Goal: Task Accomplishment & Management: Complete application form

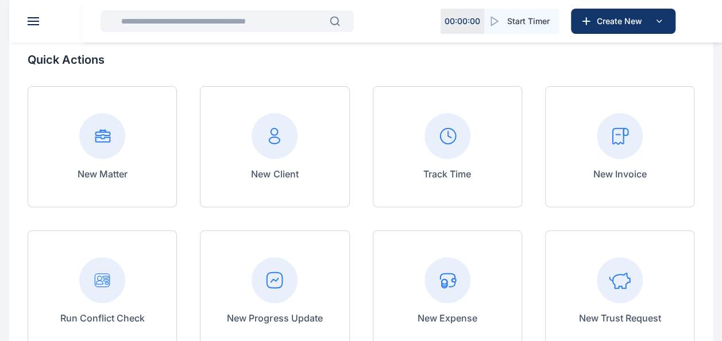
click at [36, 20] on button at bounding box center [33, 21] width 11 height 8
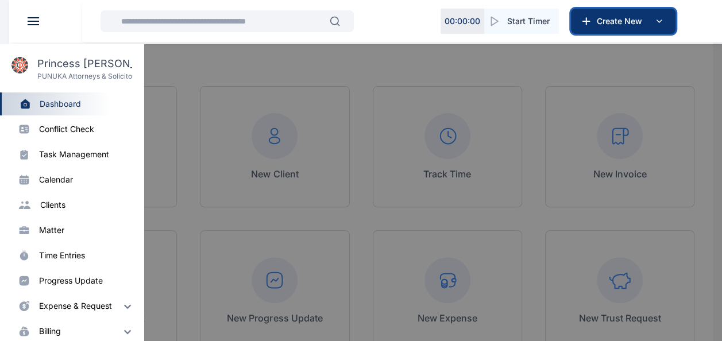
click at [637, 11] on button "Create New" at bounding box center [623, 21] width 104 height 25
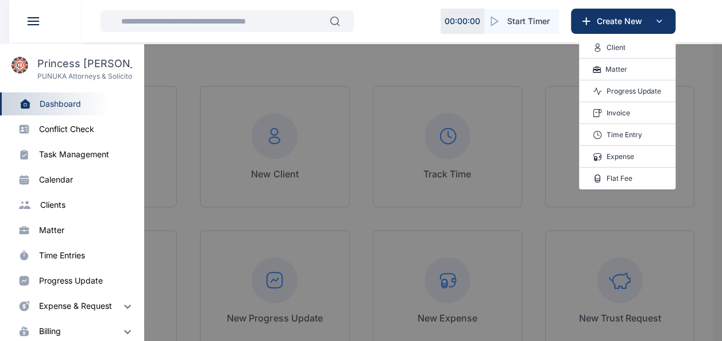
click at [632, 110] on div "Invoice" at bounding box center [627, 113] width 96 height 22
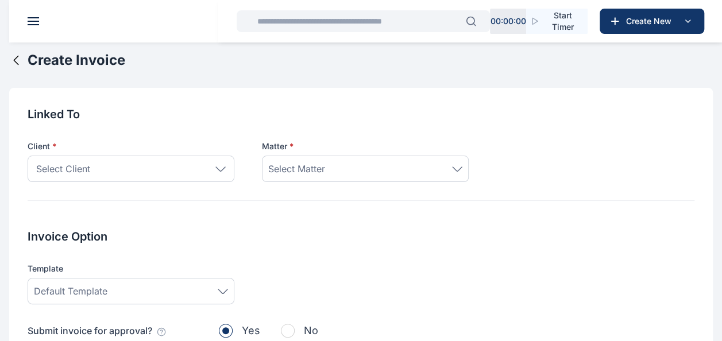
click at [76, 172] on span "Select Client" at bounding box center [63, 169] width 54 height 14
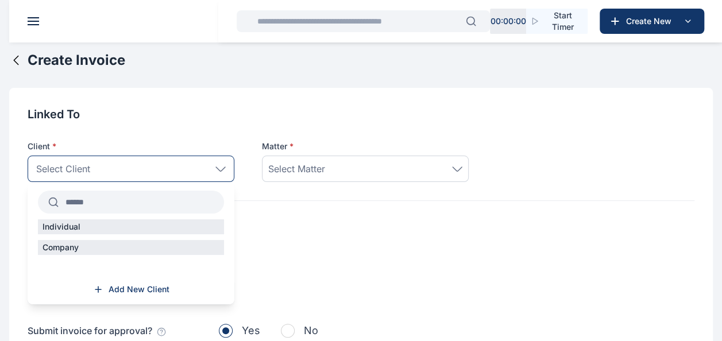
click at [91, 202] on input "text" at bounding box center [141, 202] width 165 height 21
type input "*****"
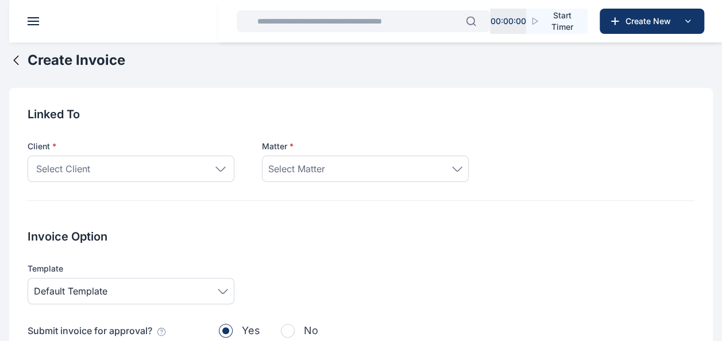
click at [333, 166] on div "Select Matter" at bounding box center [365, 169] width 194 height 14
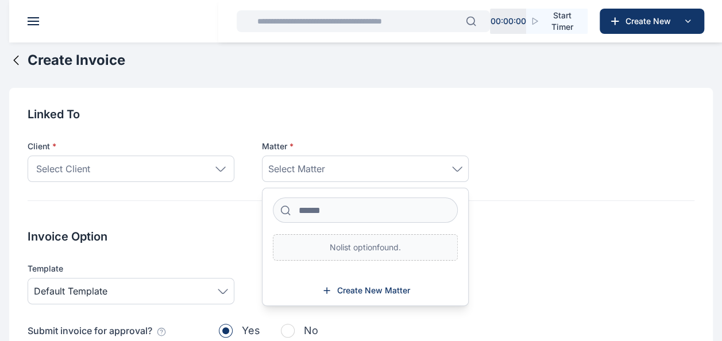
click at [453, 171] on icon at bounding box center [457, 168] width 10 height 5
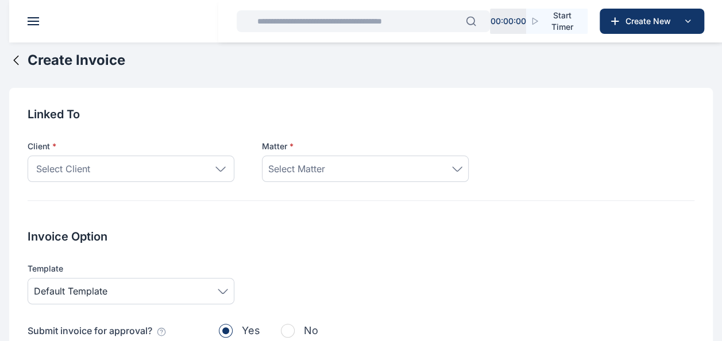
click at [416, 170] on div "Select Matter" at bounding box center [365, 169] width 194 height 14
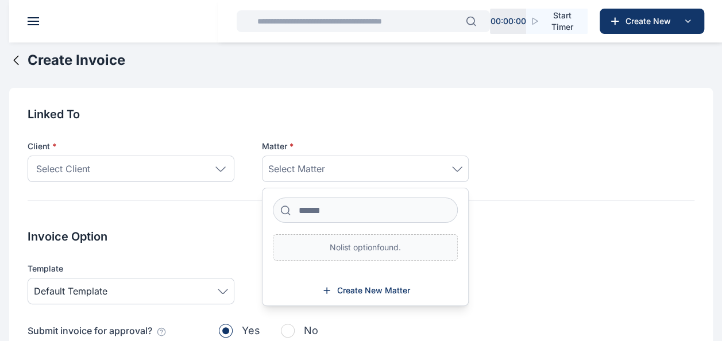
click at [135, 166] on div "Select Client" at bounding box center [131, 169] width 207 height 26
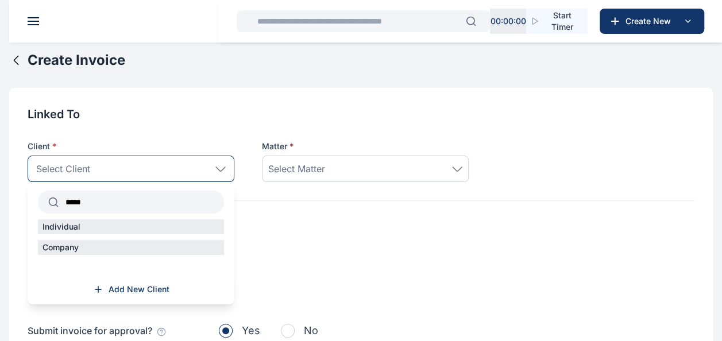
drag, startPoint x: 108, startPoint y: 201, endPoint x: -2, endPoint y: 220, distance: 111.8
click at [23, 68] on div "Create Invoice" at bounding box center [67, 60] width 116 height 18
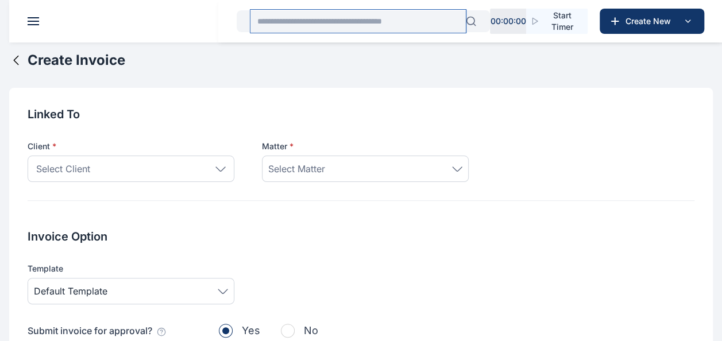
click at [371, 22] on input "text" at bounding box center [357, 21] width 215 height 23
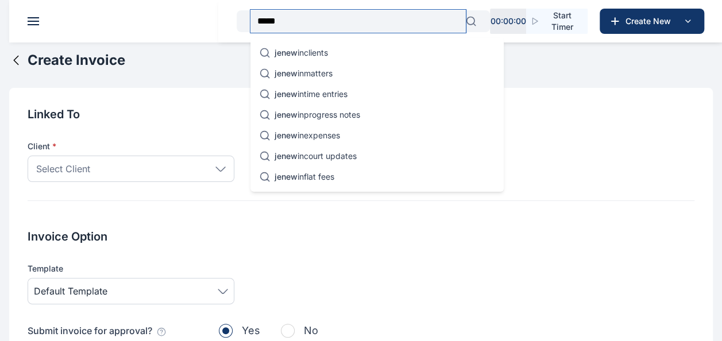
type input "*****"
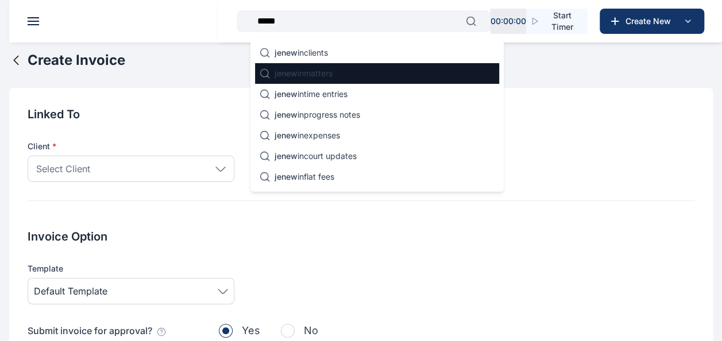
click at [332, 78] on p "jenew in matters" at bounding box center [303, 73] width 58 height 11
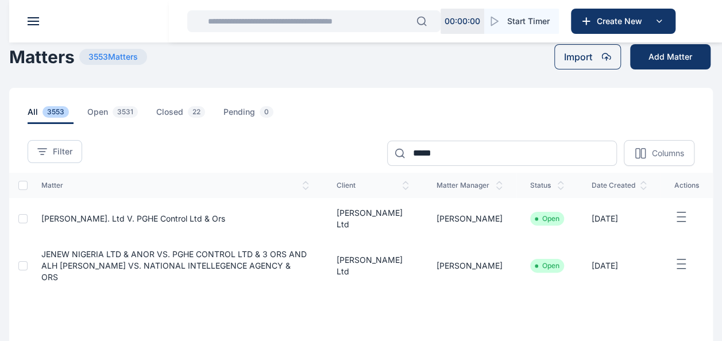
scroll to position [57, 0]
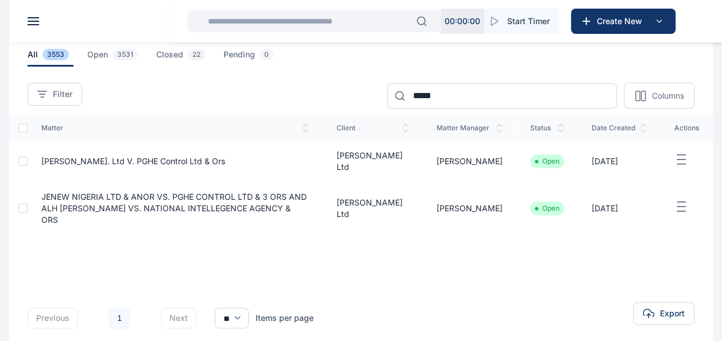
click at [56, 164] on span "[PERSON_NAME]. Ltd v. PGHE Control Ltd & Ors" at bounding box center [133, 161] width 184 height 10
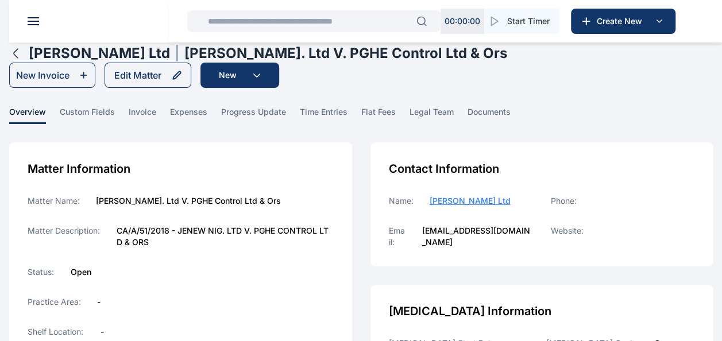
click at [21, 56] on icon "button" at bounding box center [16, 53] width 14 height 14
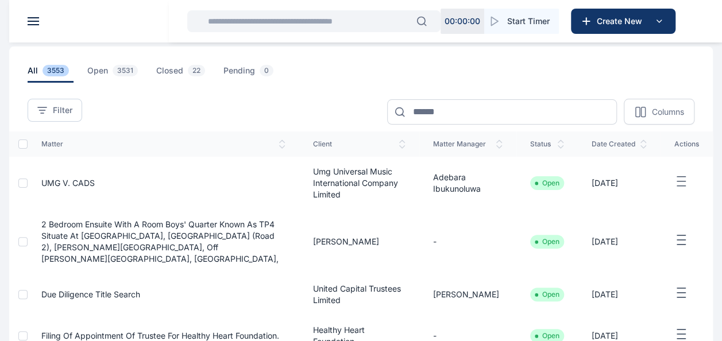
scroll to position [57, 0]
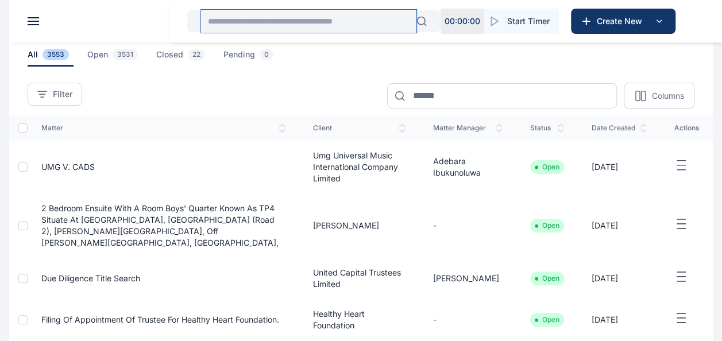
click at [299, 21] on input "text" at bounding box center [308, 21] width 215 height 23
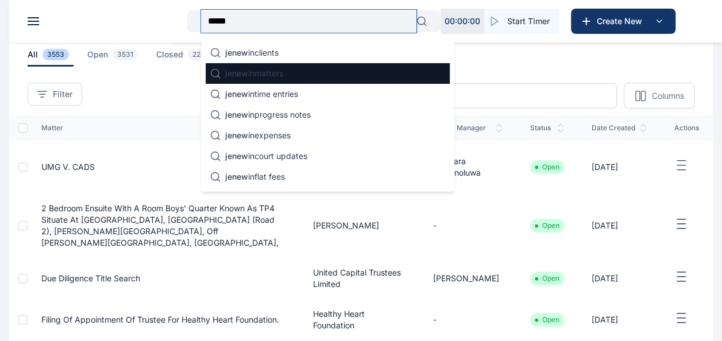
type input "*****"
click at [276, 83] on div "jenew in matters" at bounding box center [328, 73] width 244 height 21
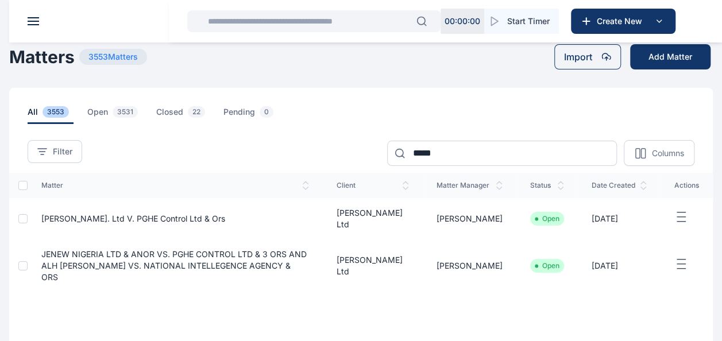
click at [676, 257] on icon "button" at bounding box center [681, 264] width 14 height 14
click at [182, 293] on div "matter client matter manager status date created actions Jenew Nig. Ltd v. PGHE…" at bounding box center [360, 248] width 703 height 150
click at [105, 218] on span "[PERSON_NAME]. Ltd v. PGHE Control Ltd & Ors" at bounding box center [133, 219] width 184 height 10
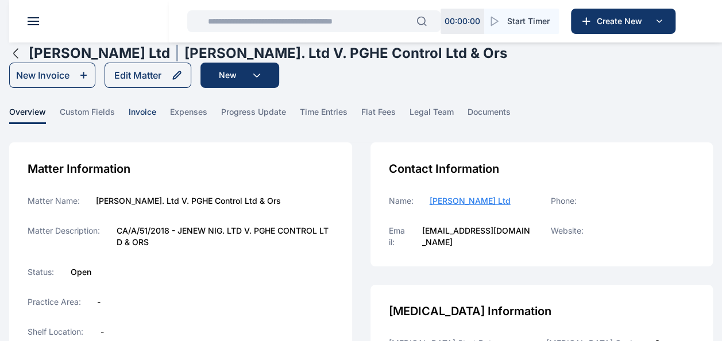
click at [139, 114] on span "invoice" at bounding box center [143, 115] width 28 height 18
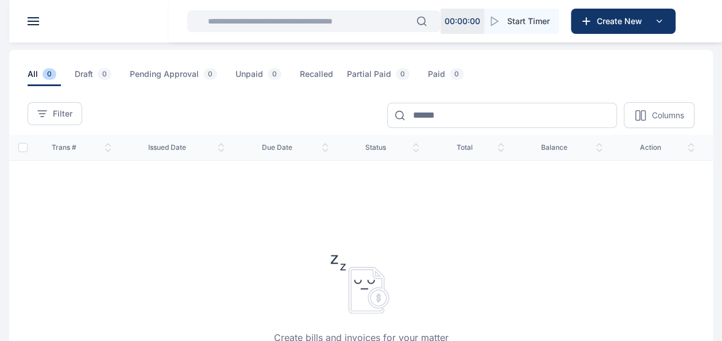
scroll to position [35, 0]
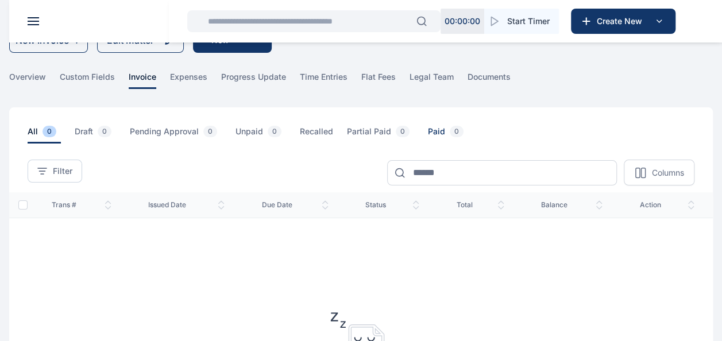
click at [432, 129] on span "Paid 0" at bounding box center [448, 135] width 40 height 18
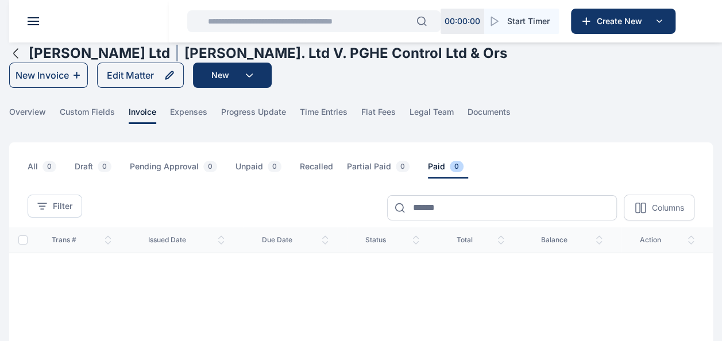
click at [18, 55] on icon "button" at bounding box center [16, 53] width 14 height 14
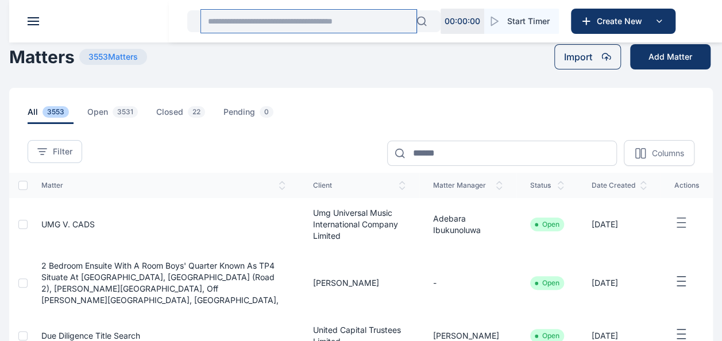
click at [243, 20] on input "text" at bounding box center [308, 21] width 215 height 23
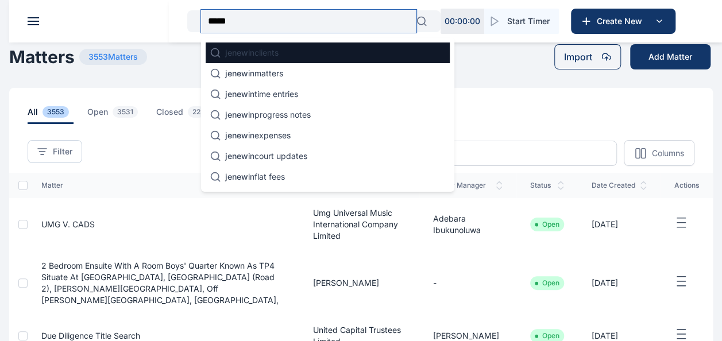
type input "*****"
click at [232, 49] on span "jenew" at bounding box center [236, 53] width 23 height 10
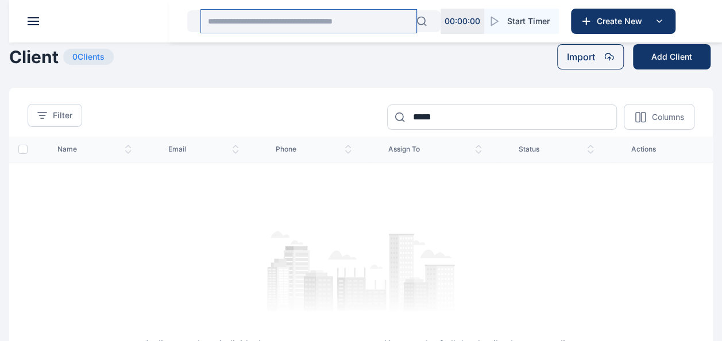
click at [303, 26] on input "text" at bounding box center [308, 21] width 215 height 23
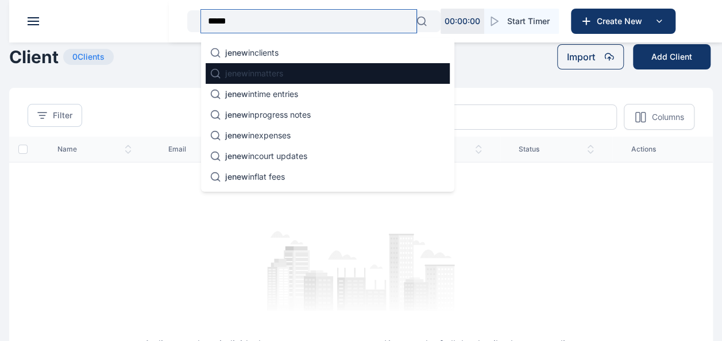
type input "*****"
click at [254, 77] on p "jenew in matters" at bounding box center [254, 73] width 58 height 11
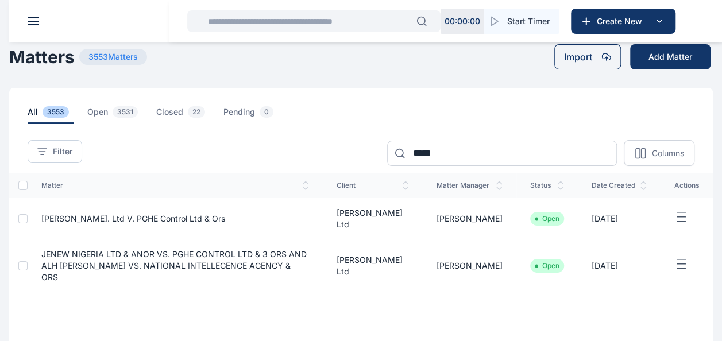
click at [46, 250] on span "JENEW NIGERIA LTD & ANOR VS. PGHE CONTROL LTD & 3 ORS AND ALH [PERSON_NAME] VS.…" at bounding box center [173, 265] width 265 height 33
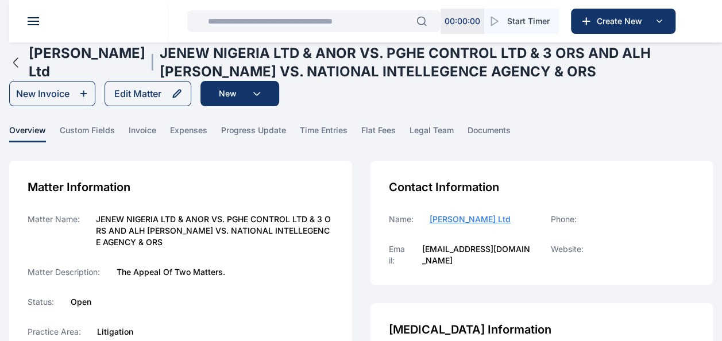
click at [144, 142] on span "invoice" at bounding box center [143, 134] width 28 height 18
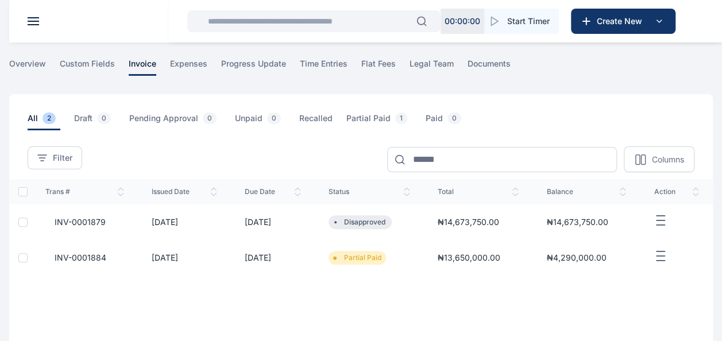
scroll to position [199, 0]
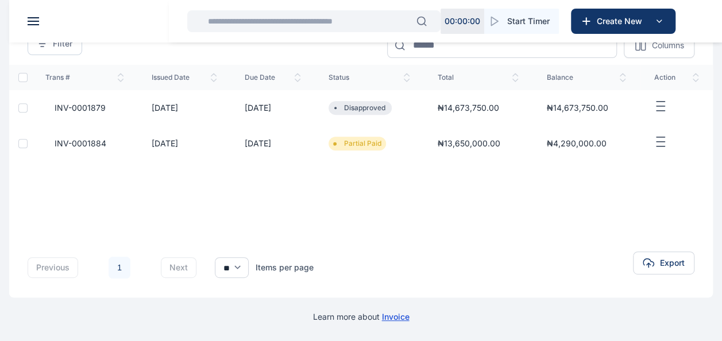
click at [661, 143] on icon "button" at bounding box center [660, 142] width 14 height 14
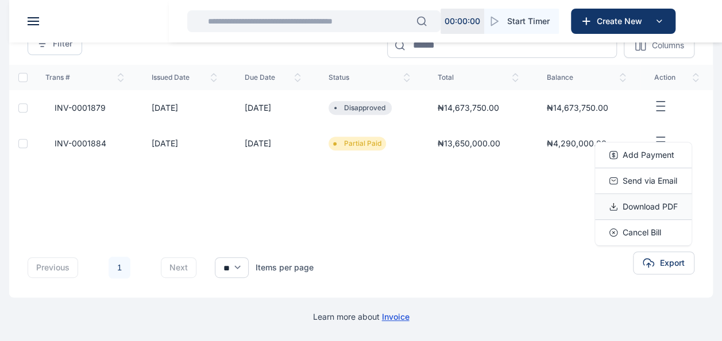
click at [633, 210] on span "Download PDF" at bounding box center [649, 206] width 55 height 11
click at [639, 208] on span "Download PDF" at bounding box center [649, 206] width 55 height 11
click at [642, 209] on span "Download PDF" at bounding box center [649, 206] width 55 height 11
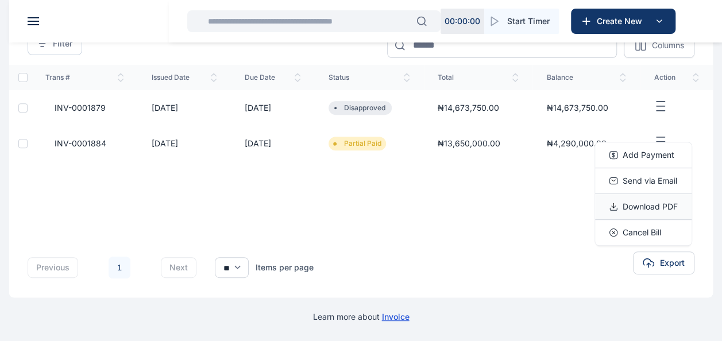
click at [642, 209] on span "Download PDF" at bounding box center [649, 206] width 55 height 11
click at [627, 208] on span "Download PDF" at bounding box center [649, 206] width 55 height 11
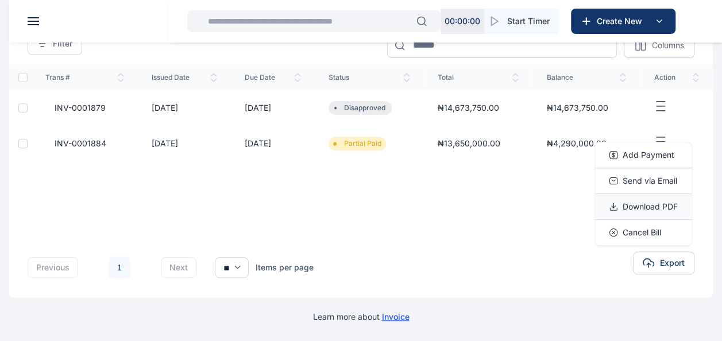
click at [627, 208] on span "Download PDF" at bounding box center [649, 206] width 55 height 11
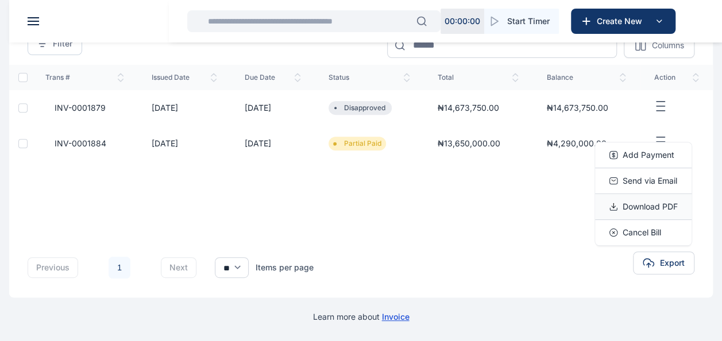
click at [627, 208] on span "Download PDF" at bounding box center [649, 206] width 55 height 11
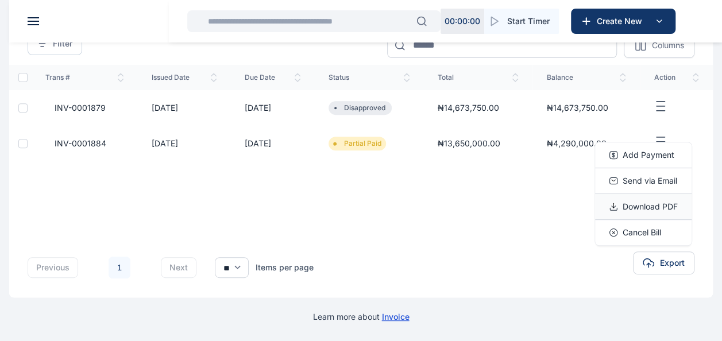
click at [627, 208] on span "Download PDF" at bounding box center [649, 206] width 55 height 11
click at [658, 212] on div "Download PDF" at bounding box center [643, 207] width 96 height 26
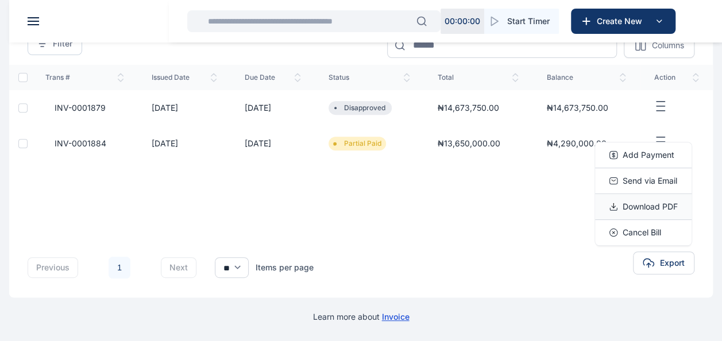
click at [658, 212] on div "Download PDF" at bounding box center [643, 207] width 96 height 26
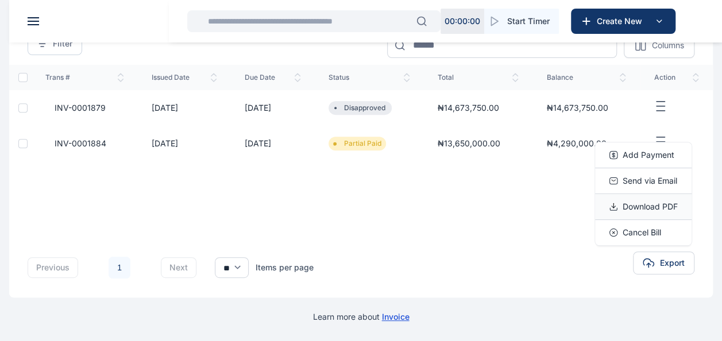
click at [658, 212] on div "Download PDF" at bounding box center [643, 207] width 96 height 26
click at [648, 208] on span "Download PDF" at bounding box center [649, 206] width 55 height 11
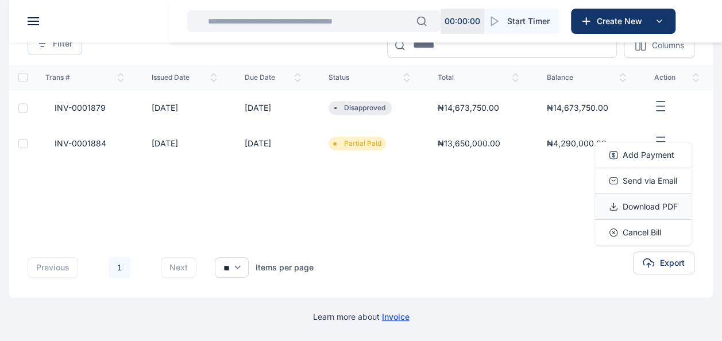
click at [643, 206] on span "Download PDF" at bounding box center [649, 206] width 55 height 11
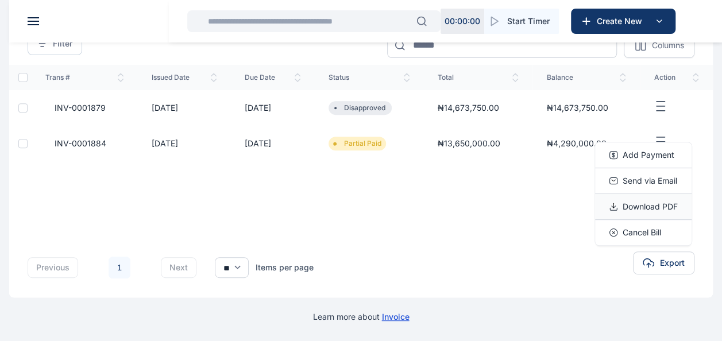
click at [643, 206] on span "Download PDF" at bounding box center [649, 206] width 55 height 11
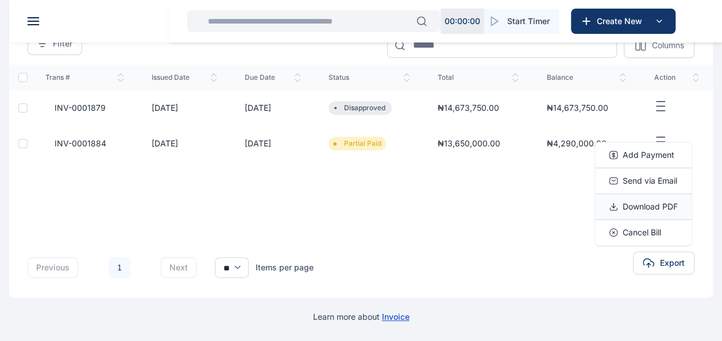
click at [643, 206] on span "Download PDF" at bounding box center [649, 206] width 55 height 11
click at [509, 197] on div "Trans # issued Date Due Date status total balance action INV-0001879 31/10/2024…" at bounding box center [360, 140] width 703 height 150
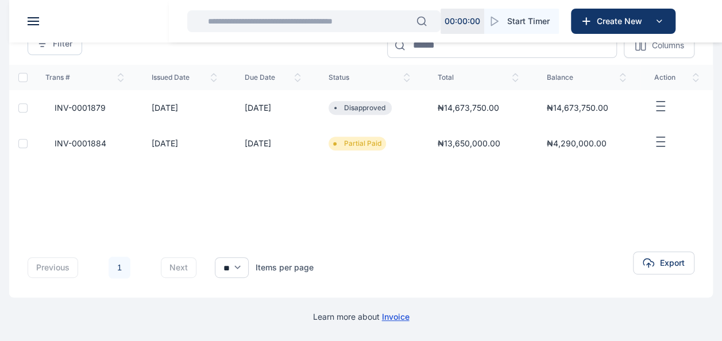
drag, startPoint x: 660, startPoint y: 142, endPoint x: 79, endPoint y: 143, distance: 581.5
click at [79, 143] on span "INV-0001884" at bounding box center [75, 143] width 61 height 11
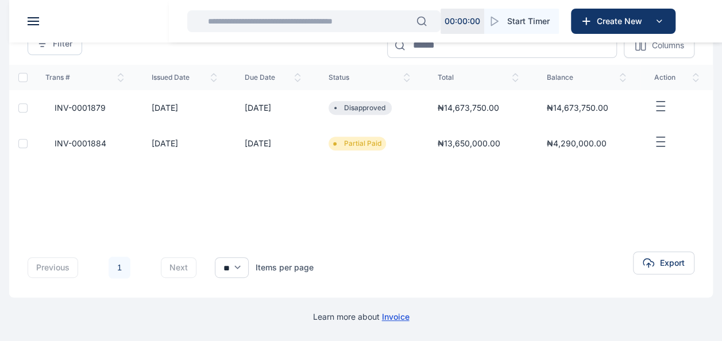
click at [79, 143] on span "INV-0001884" at bounding box center [75, 143] width 61 height 11
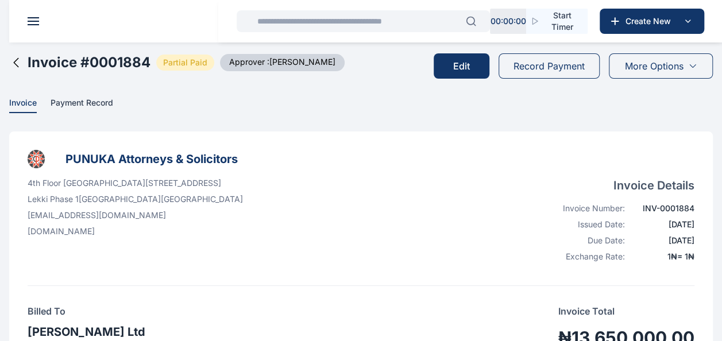
click at [219, 216] on p "info@punuka.com" at bounding box center [135, 215] width 215 height 11
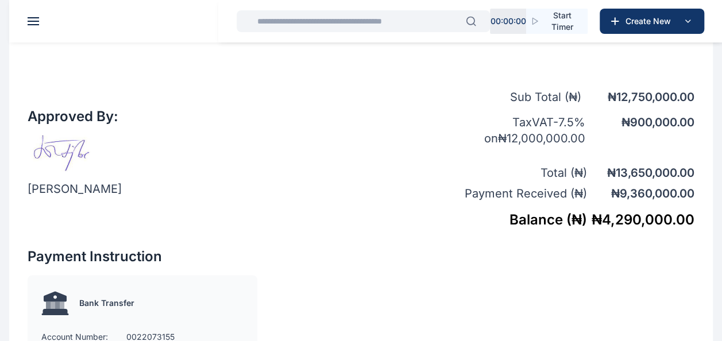
scroll to position [798, 0]
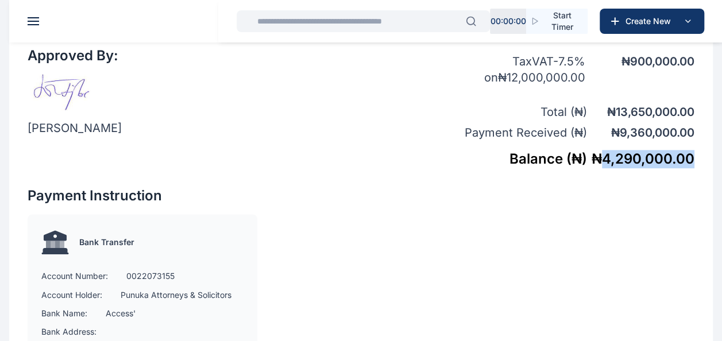
drag, startPoint x: 692, startPoint y: 158, endPoint x: 597, endPoint y: 153, distance: 94.9
click at [597, 153] on h5 "₦ 4,290,000.00" at bounding box center [641, 159] width 108 height 18
drag, startPoint x: 597, startPoint y: 153, endPoint x: 642, endPoint y: 157, distance: 45.0
copy h5 "4,290,000.00"
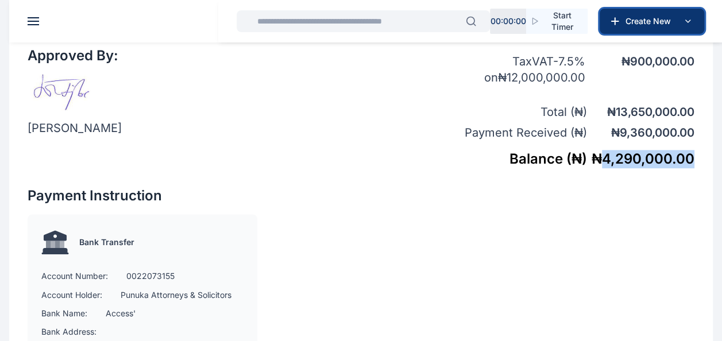
click at [628, 21] on span "Create New" at bounding box center [651, 20] width 60 height 11
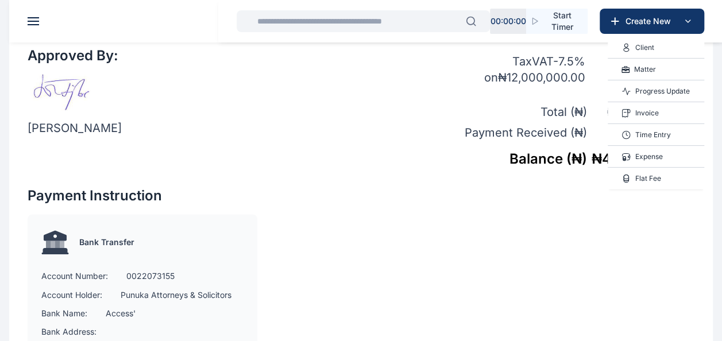
click at [637, 116] on p "Invoice" at bounding box center [647, 112] width 24 height 11
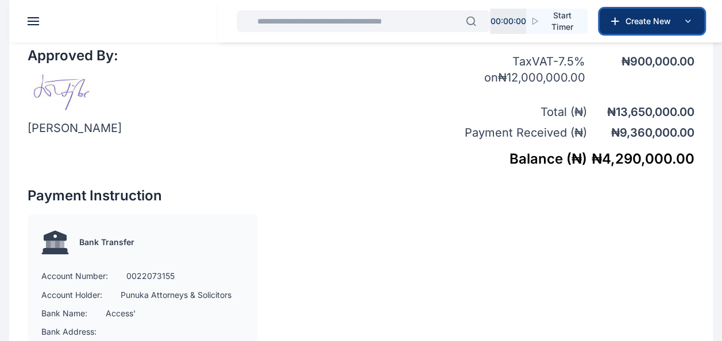
click at [690, 17] on icon at bounding box center [687, 21] width 14 height 14
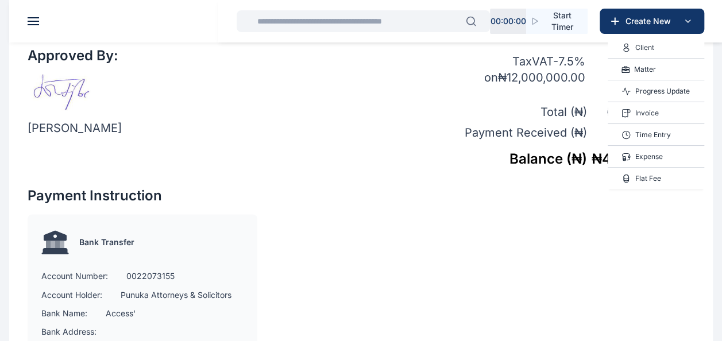
click at [661, 115] on div "Invoice" at bounding box center [655, 113] width 96 height 22
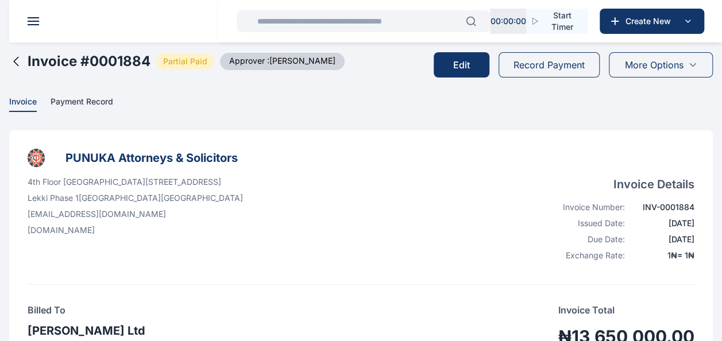
scroll to position [0, 0]
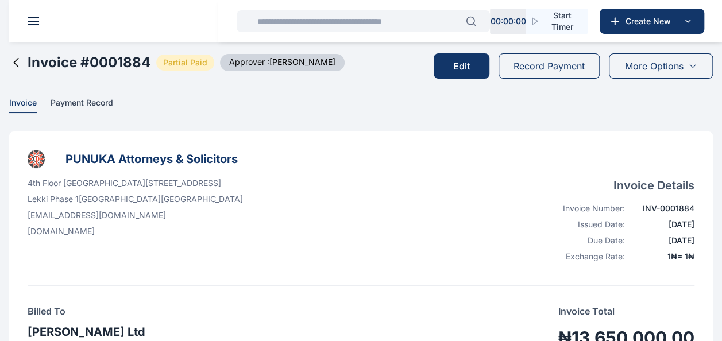
click at [658, 75] on div "More Options" at bounding box center [660, 65] width 104 height 25
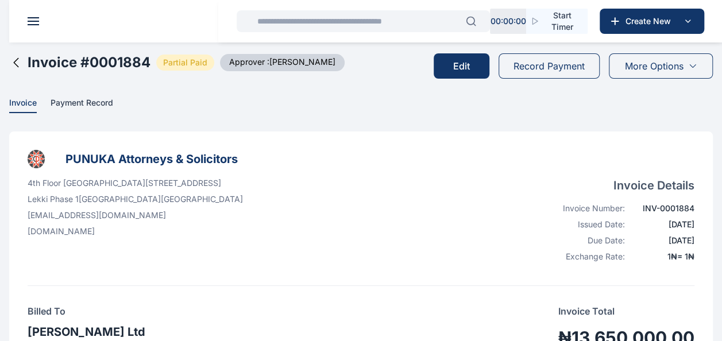
click at [21, 69] on div "Invoice # 0001884 Partial Paid Approver : Elizabeth Idigbe" at bounding box center [176, 62] width 335 height 18
click at [13, 57] on icon at bounding box center [16, 63] width 14 height 14
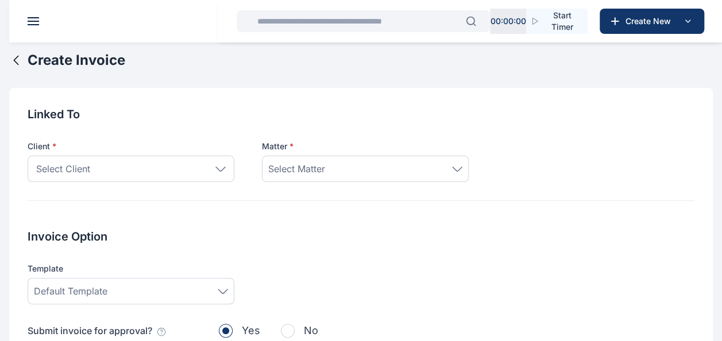
click at [199, 172] on div "Select Client" at bounding box center [131, 169] width 207 height 26
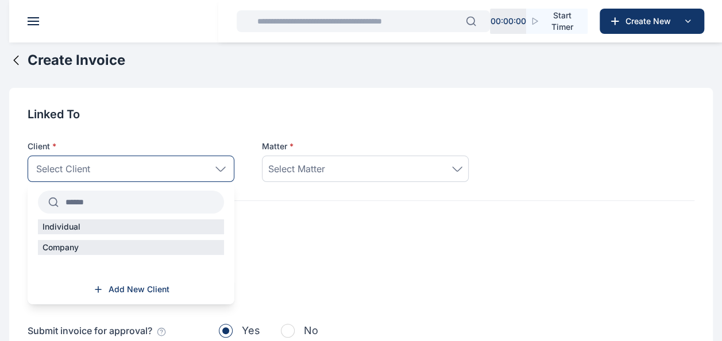
click at [150, 246] on div "Company" at bounding box center [131, 247] width 186 height 15
click at [69, 247] on p "Company" at bounding box center [60, 247] width 45 height 11
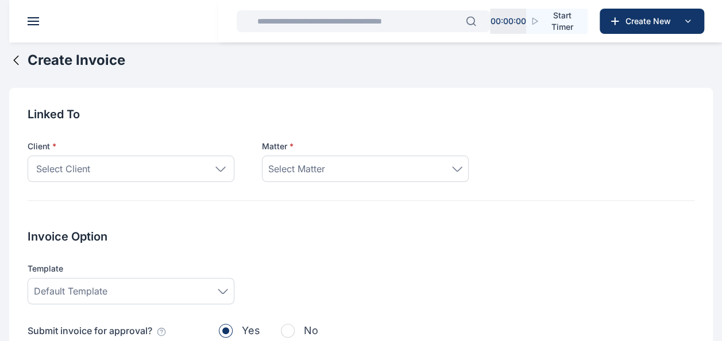
click at [306, 276] on div "Template Default Template" at bounding box center [361, 283] width 666 height 41
click at [215, 156] on div "Select Client" at bounding box center [131, 169] width 207 height 26
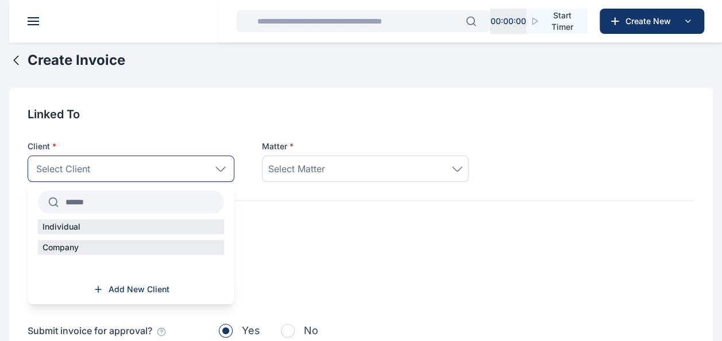
click at [112, 255] on div "Company" at bounding box center [131, 250] width 207 height 21
click at [126, 244] on div "Company" at bounding box center [131, 247] width 186 height 15
click at [110, 204] on input "text" at bounding box center [141, 202] width 165 height 21
type input "**********"
click at [28, 17] on button at bounding box center [33, 21] width 11 height 8
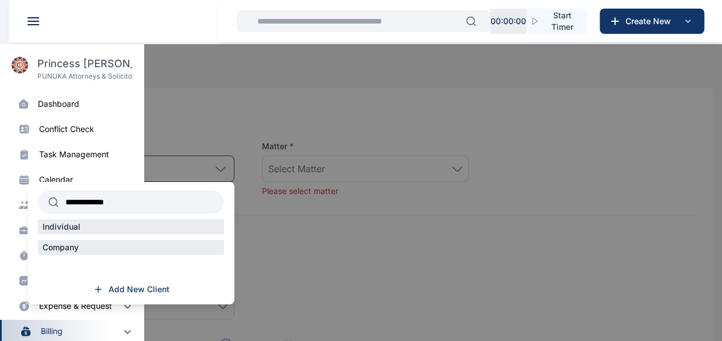
click at [556, 194] on div at bounding box center [370, 214] width 722 height 341
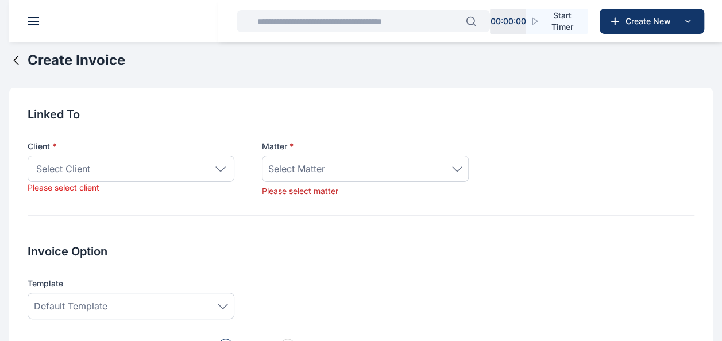
click at [87, 175] on span "Select Client" at bounding box center [63, 169] width 54 height 14
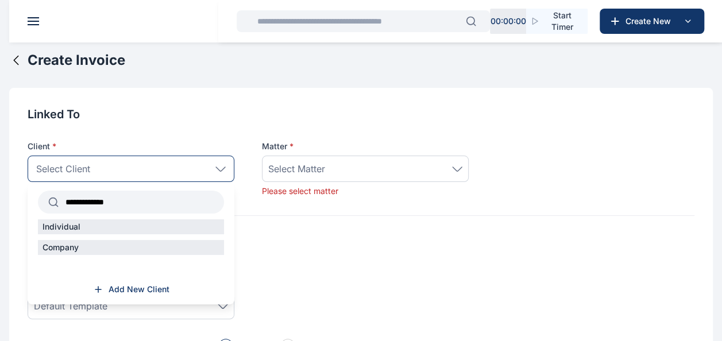
click at [148, 203] on input "**********" at bounding box center [141, 202] width 165 height 21
click at [28, 17] on button at bounding box center [33, 21] width 11 height 8
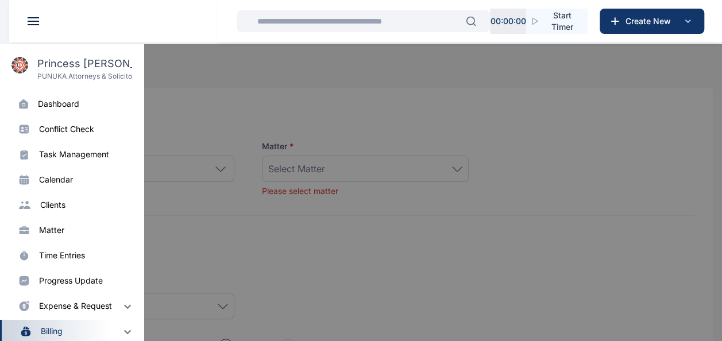
click at [220, 130] on div at bounding box center [370, 214] width 722 height 341
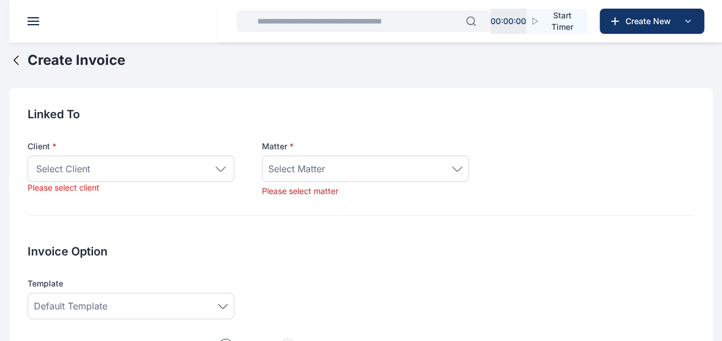
click at [103, 168] on div "Select Client" at bounding box center [131, 169] width 207 height 26
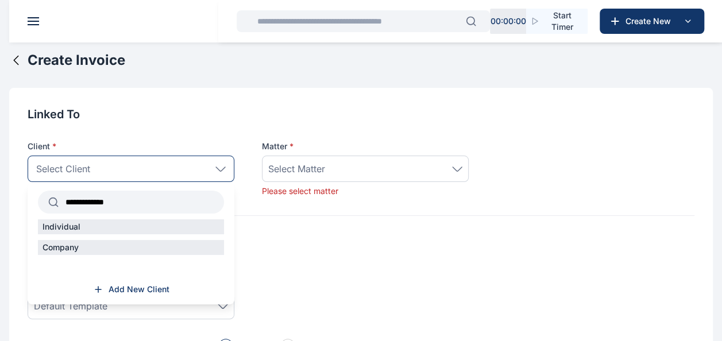
click at [71, 237] on div "Individual" at bounding box center [131, 229] width 207 height 21
click at [71, 246] on p "Company" at bounding box center [60, 247] width 45 height 11
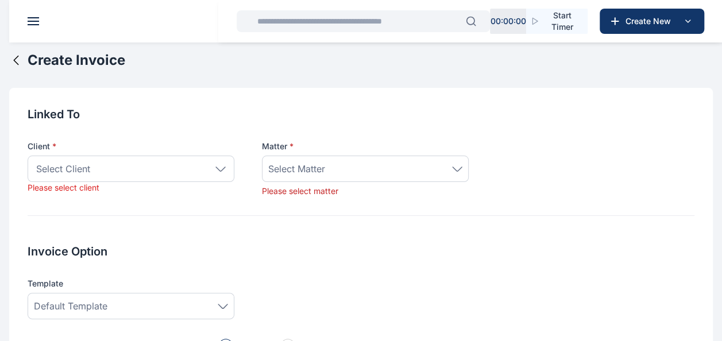
click at [393, 160] on div "Select Matter" at bounding box center [365, 169] width 207 height 26
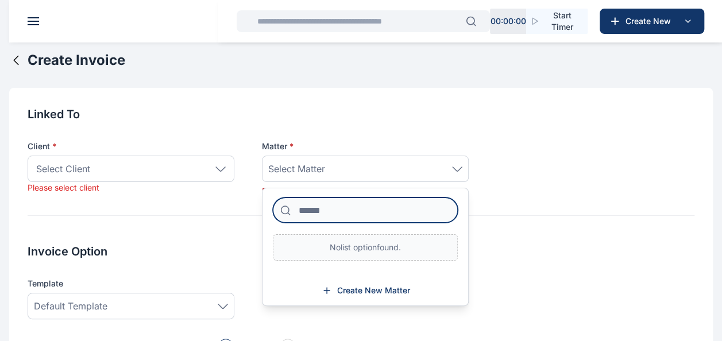
click at [306, 207] on input at bounding box center [365, 209] width 185 height 25
type input "*****"
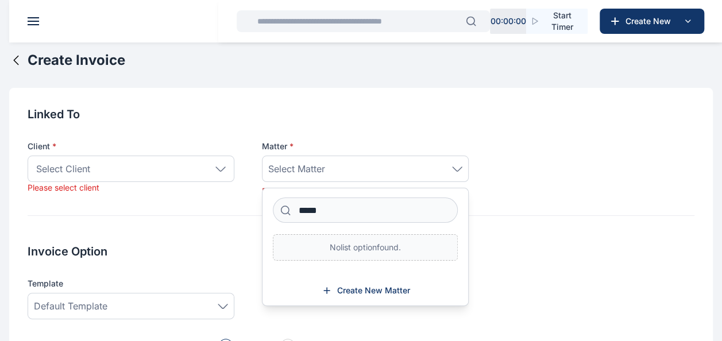
click at [20, 64] on icon at bounding box center [16, 60] width 14 height 14
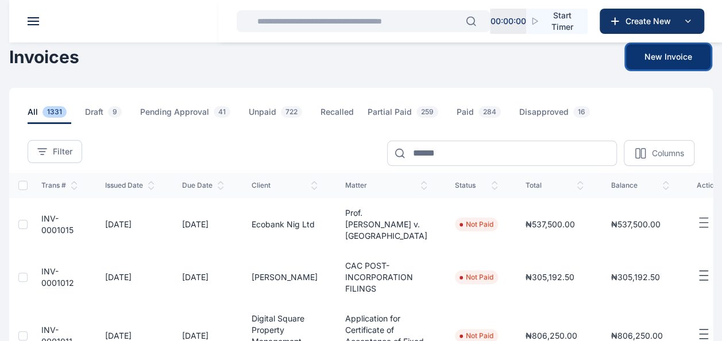
click at [656, 59] on button "New Invoice" at bounding box center [668, 56] width 84 height 25
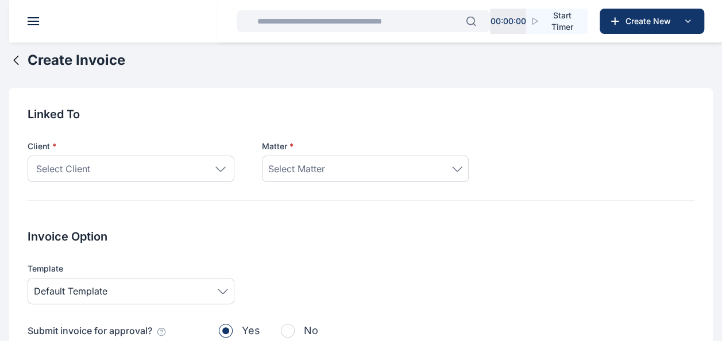
click at [148, 165] on div "Select Client" at bounding box center [131, 169] width 207 height 26
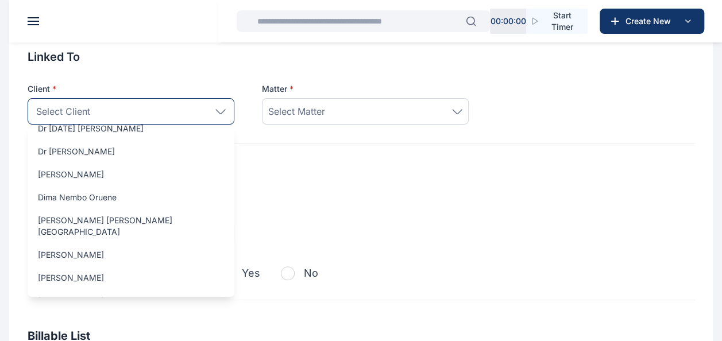
scroll to position [1550, 0]
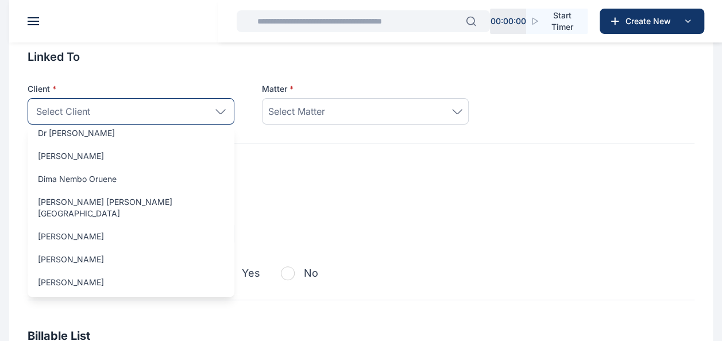
click at [137, 107] on div "Select Client" at bounding box center [131, 111] width 207 height 26
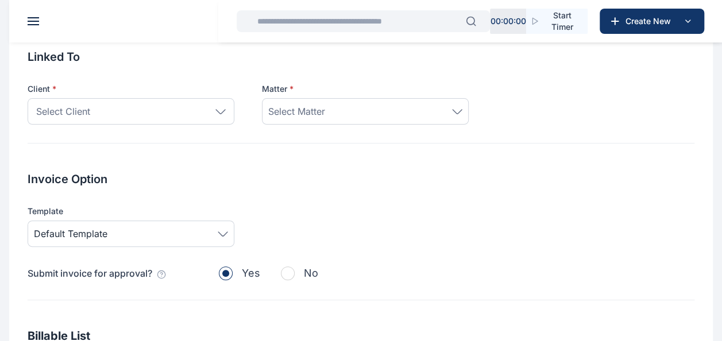
click at [158, 122] on div "Select Client" at bounding box center [131, 111] width 207 height 26
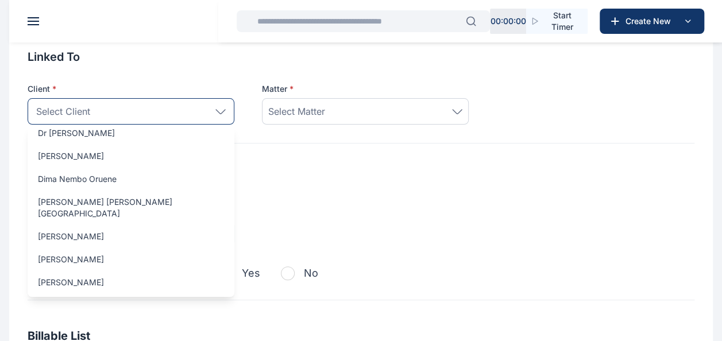
scroll to position [0, 0]
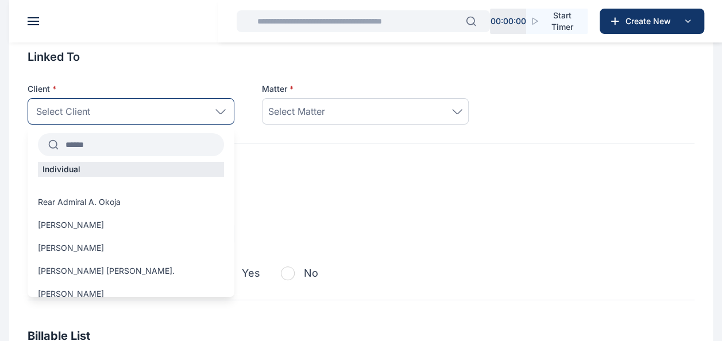
click at [130, 144] on input "text" at bounding box center [141, 144] width 165 height 21
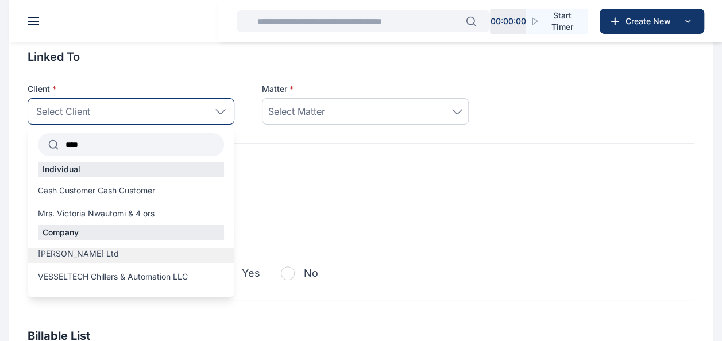
type input "***"
click at [114, 258] on span "[PERSON_NAME] Ltd" at bounding box center [78, 253] width 81 height 11
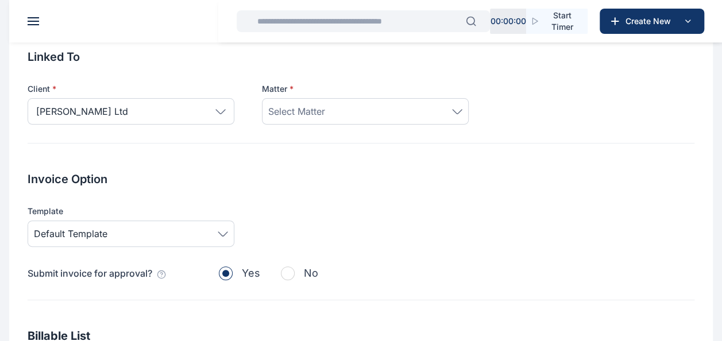
click at [402, 106] on div "Select Matter" at bounding box center [365, 111] width 194 height 14
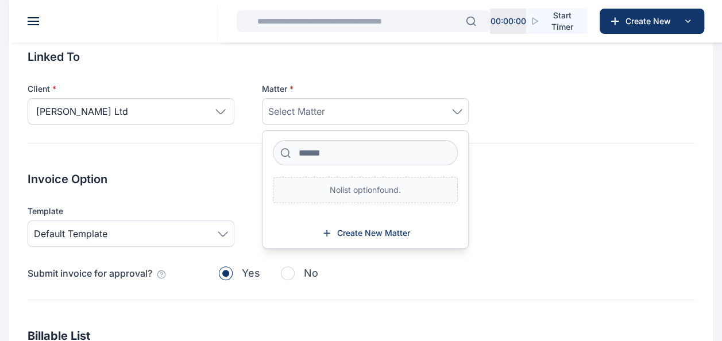
click at [595, 137] on div "Linked To Client * [PERSON_NAME] Ltd *** Individual Cash Customer Cash Customer…" at bounding box center [361, 96] width 666 height 95
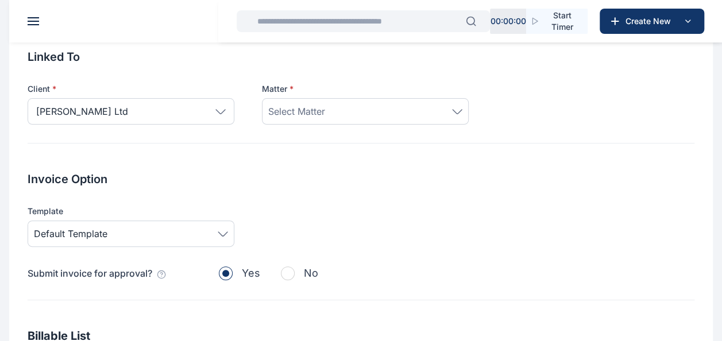
click at [457, 102] on div "Select Matter" at bounding box center [365, 111] width 207 height 26
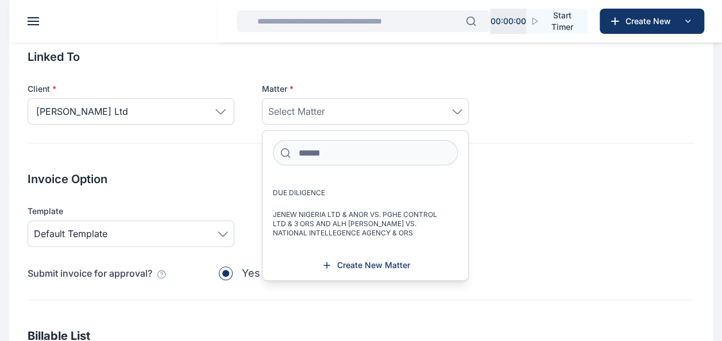
scroll to position [251, 0]
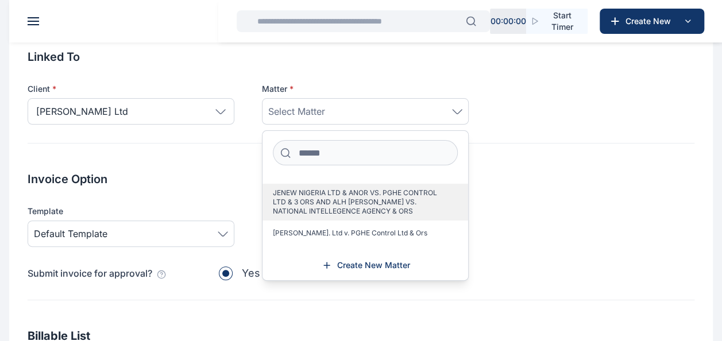
click at [435, 199] on span "JENEW NIGERIA LTD & ANOR VS. PGHE CONTROL LTD & 3 ORS AND ALH [PERSON_NAME] VS.…" at bounding box center [361, 202] width 176 height 28
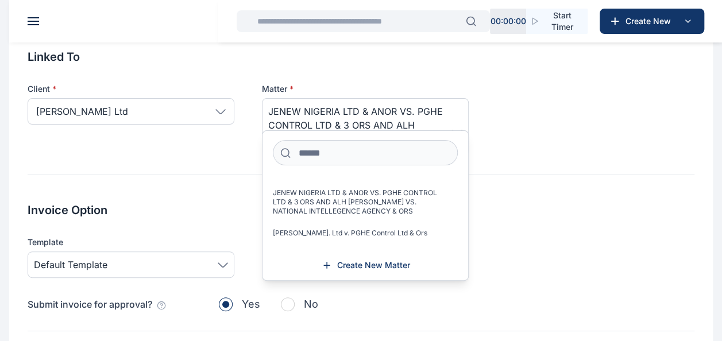
click at [604, 168] on div "Linked To Client * [PERSON_NAME] Ltd *** Individual Cash Customer Cash Customer…" at bounding box center [361, 112] width 666 height 126
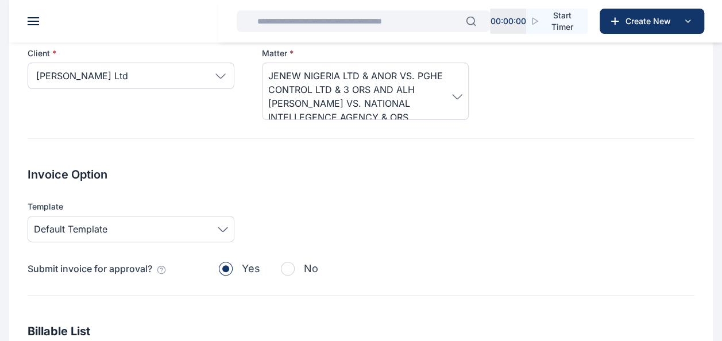
scroll to position [172, 0]
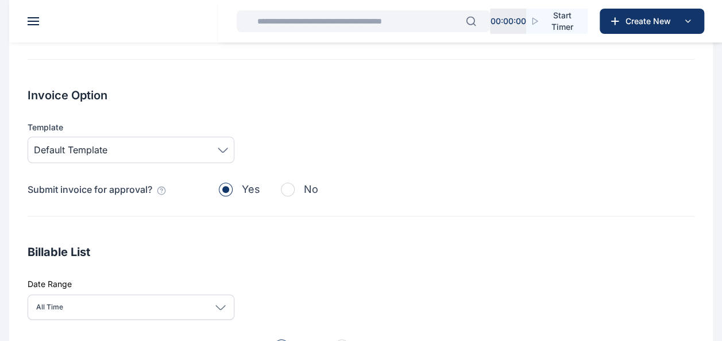
click at [212, 154] on span "Default Template" at bounding box center [131, 150] width 194 height 14
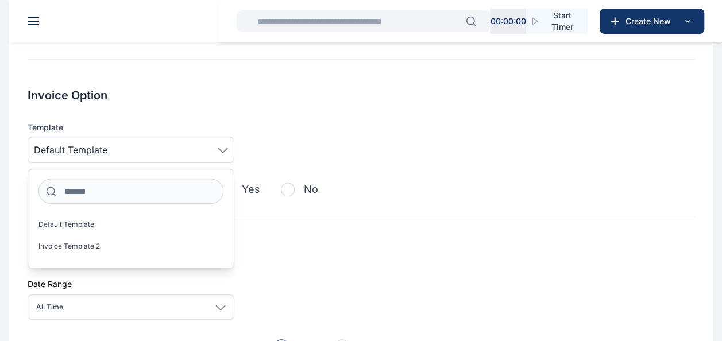
click at [317, 133] on div "Template Default Template Default Template Invoice Template 2" at bounding box center [361, 142] width 666 height 41
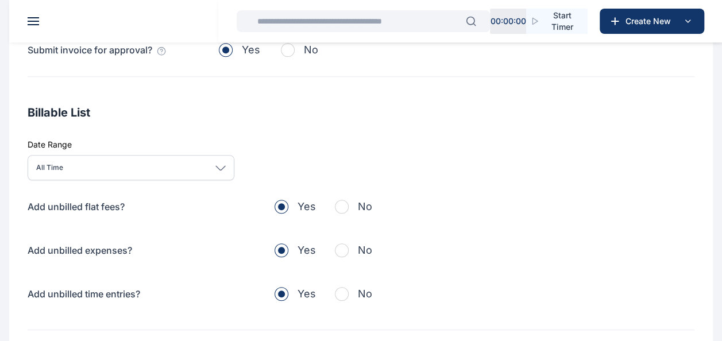
scroll to position [287, 0]
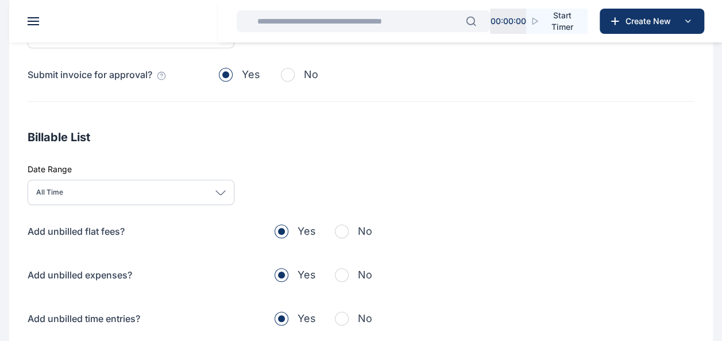
click at [227, 189] on div "All Time" at bounding box center [131, 192] width 207 height 25
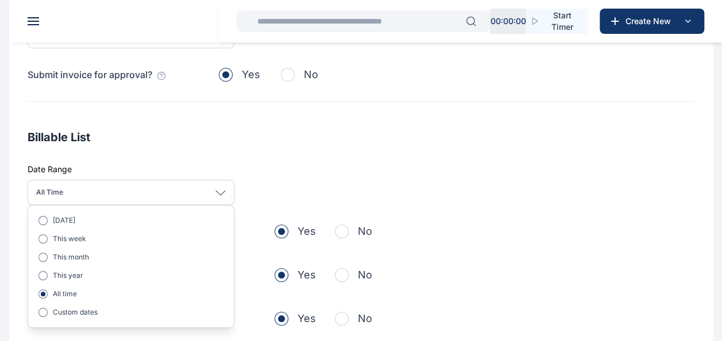
click at [538, 137] on h2 "Billable List" at bounding box center [361, 137] width 666 height 16
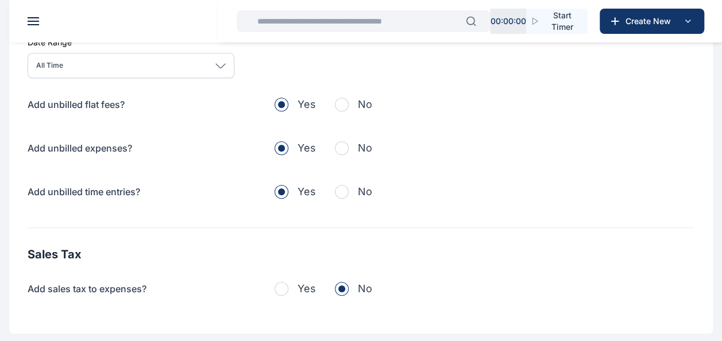
scroll to position [486, 0]
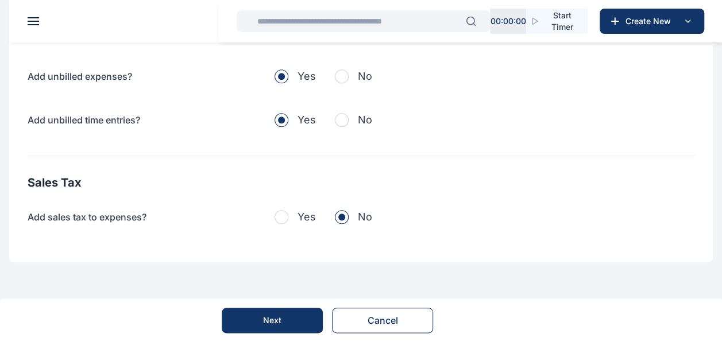
click at [262, 323] on button "Next" at bounding box center [272, 320] width 101 height 25
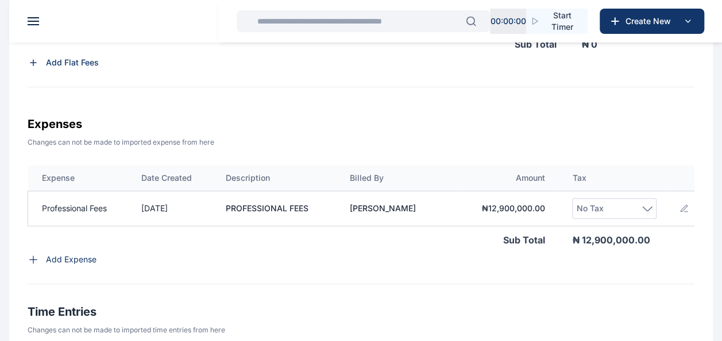
scroll to position [313, 0]
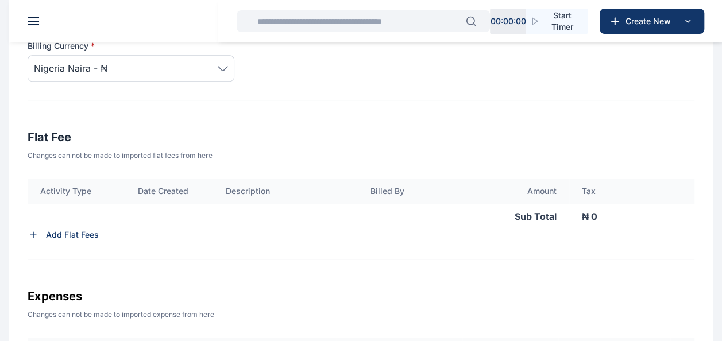
click at [82, 241] on p "Add Flat Fees" at bounding box center [72, 234] width 53 height 11
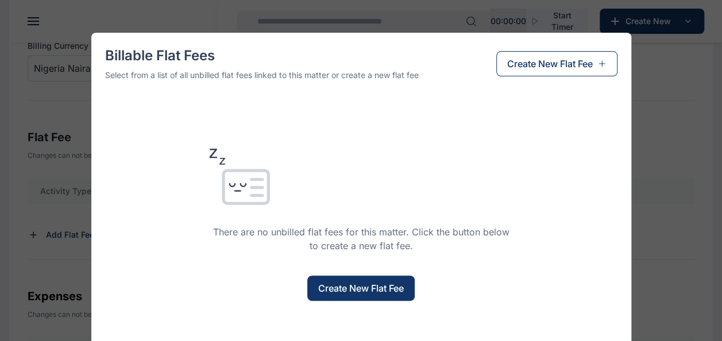
scroll to position [47, 0]
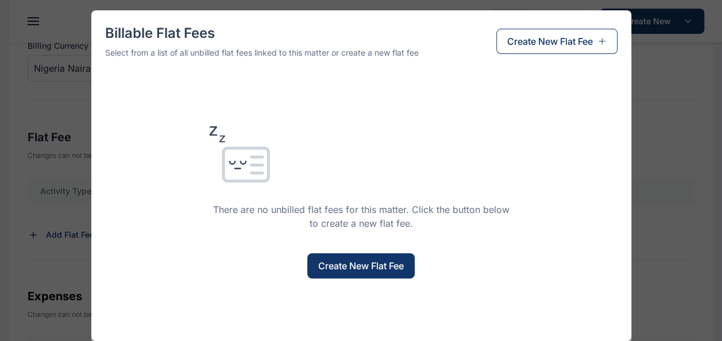
click at [351, 269] on span "Create New Flat Fee" at bounding box center [361, 266] width 86 height 14
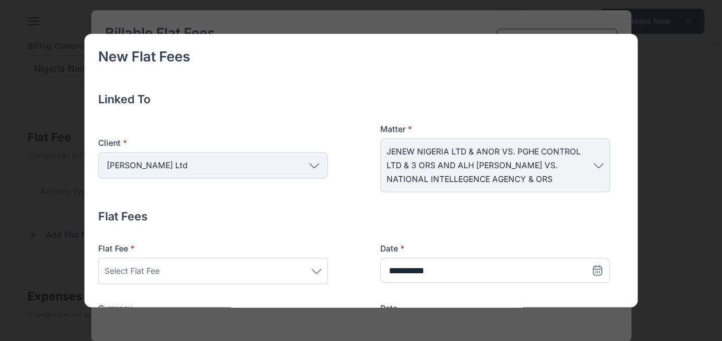
click at [248, 165] on div "[PERSON_NAME] Ltd" at bounding box center [213, 165] width 230 height 26
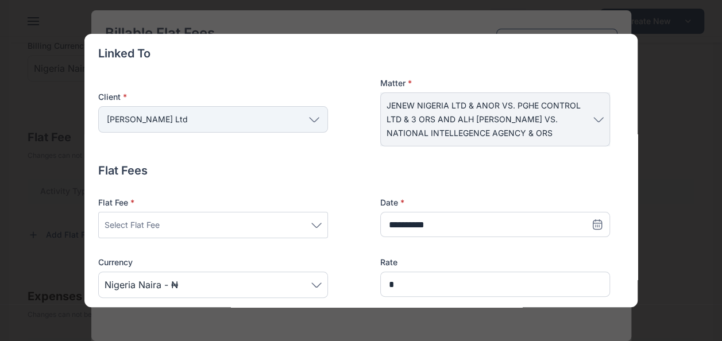
scroll to position [115, 0]
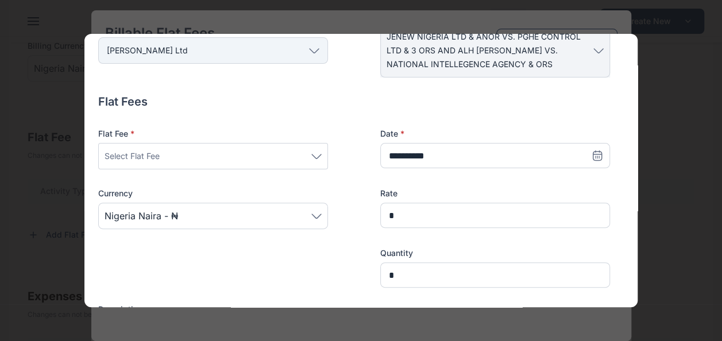
click at [250, 156] on div "Select Flat Fee" at bounding box center [212, 156] width 217 height 14
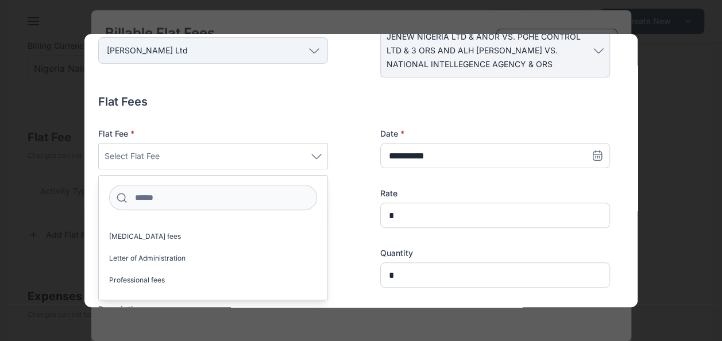
scroll to position [1044, 0]
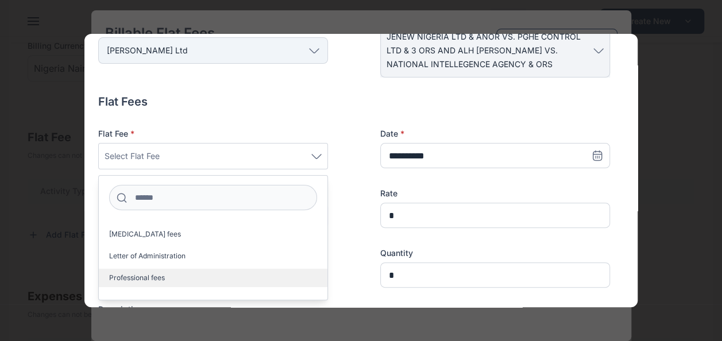
click at [187, 273] on label "Professional fees" at bounding box center [213, 278] width 228 height 18
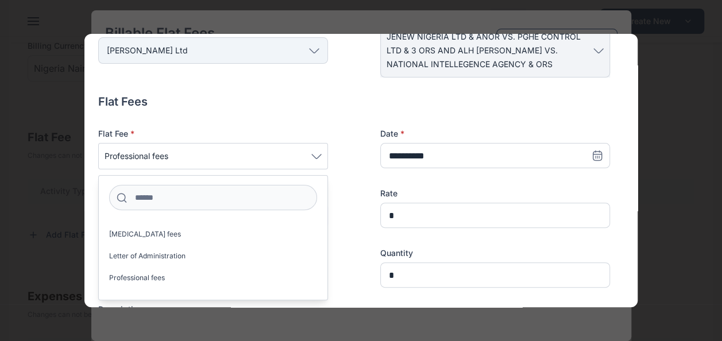
click at [354, 212] on div "Flat Fee * Professional fees Acknowledgment of Service Acquisition Agreement Af…" at bounding box center [353, 208] width 511 height 160
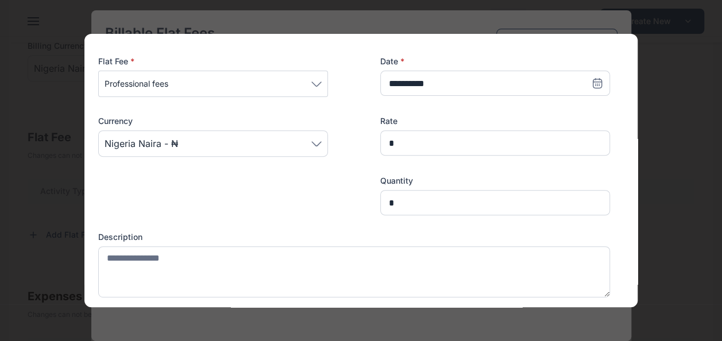
scroll to position [115, 0]
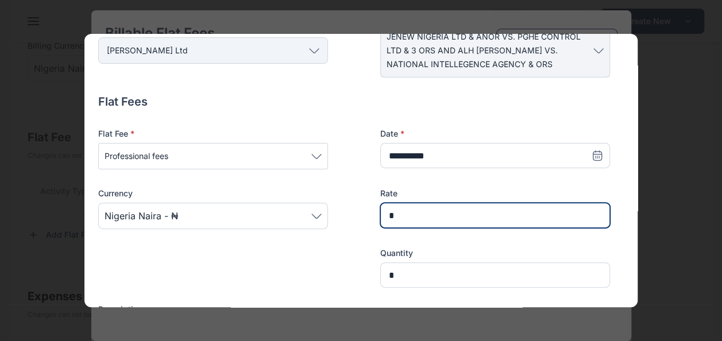
click at [386, 220] on input "*" at bounding box center [495, 215] width 230 height 25
paste input "*********"
type input "**********"
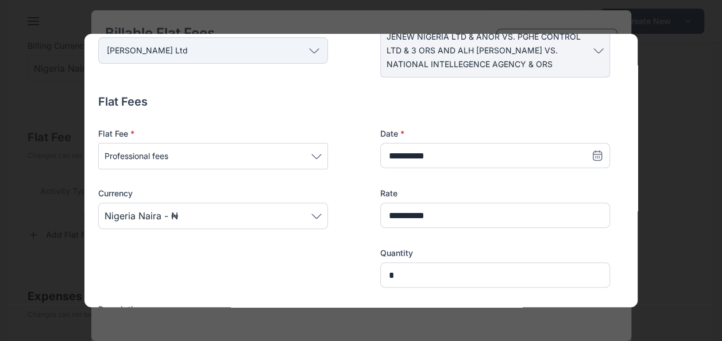
click at [305, 265] on div at bounding box center [213, 267] width 230 height 40
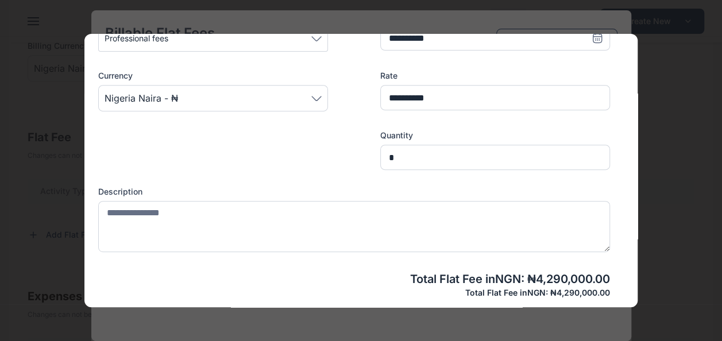
scroll to position [287, 0]
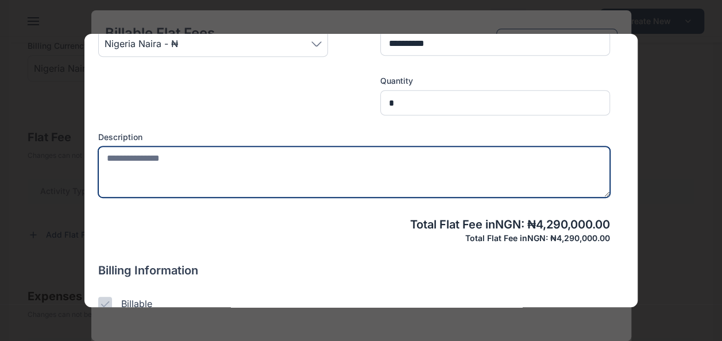
click at [162, 171] on textarea at bounding box center [353, 171] width 511 height 51
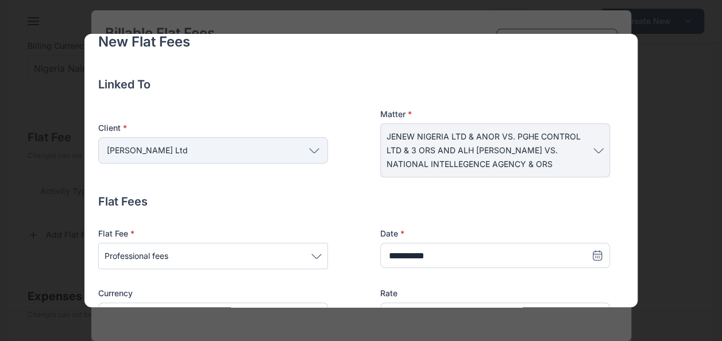
scroll to position [0, 0]
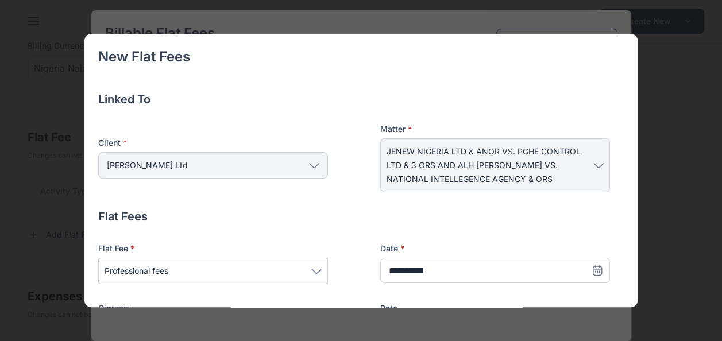
click at [397, 153] on span "JENEW NIGERIA LTD & ANOR VS. PGHE CONTROL LTD & 3 ORS AND ALH [PERSON_NAME] VS.…" at bounding box center [489, 165] width 207 height 41
click at [583, 165] on span "JENEW NIGERIA LTD & ANOR VS. PGHE CONTROL LTD & 3 ORS AND ALH [PERSON_NAME] VS.…" at bounding box center [489, 165] width 207 height 41
click at [594, 164] on icon at bounding box center [598, 165] width 10 height 5
click at [560, 177] on span "JENEW NIGERIA LTD & ANOR VS. PGHE CONTROL LTD & 3 ORS AND ALH [PERSON_NAME] VS.…" at bounding box center [489, 165] width 207 height 41
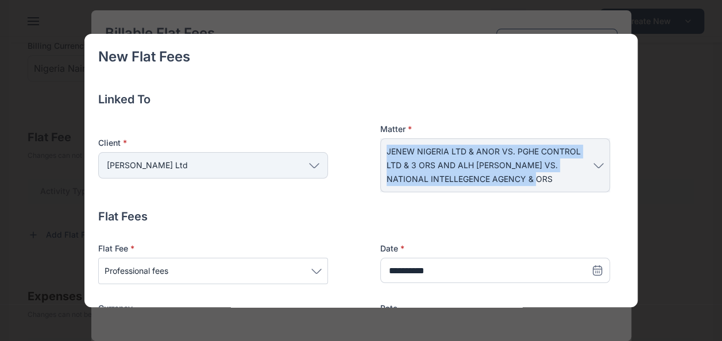
drag, startPoint x: 510, startPoint y: 180, endPoint x: 368, endPoint y: 153, distance: 144.9
click at [368, 153] on div "Client * [PERSON_NAME] Ltd Individual Rear Admiral [PERSON_NAME] [PERSON_NAME] …" at bounding box center [353, 157] width 511 height 69
drag, startPoint x: 368, startPoint y: 153, endPoint x: 398, endPoint y: 154, distance: 29.9
copy span "JENEW NIGERIA LTD & ANOR VS. PGHE CONTROL LTD & 3 ORS AND ALH [PERSON_NAME] VS.…"
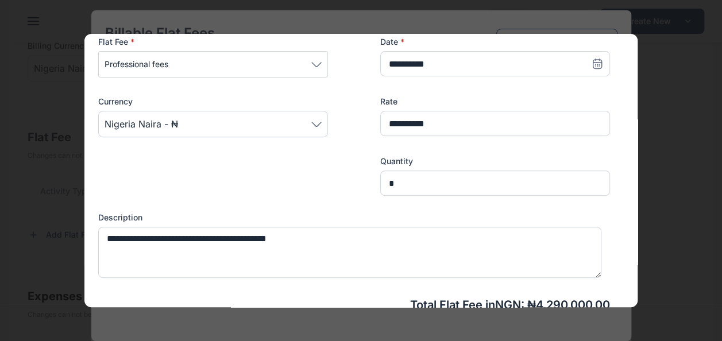
scroll to position [344, 0]
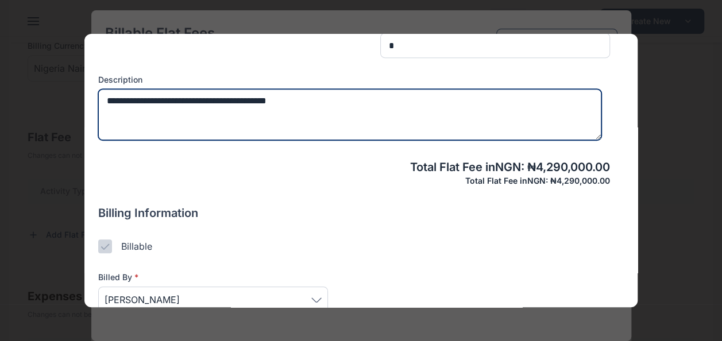
click at [332, 99] on textarea "**********" at bounding box center [349, 114] width 503 height 51
paste textarea "**********"
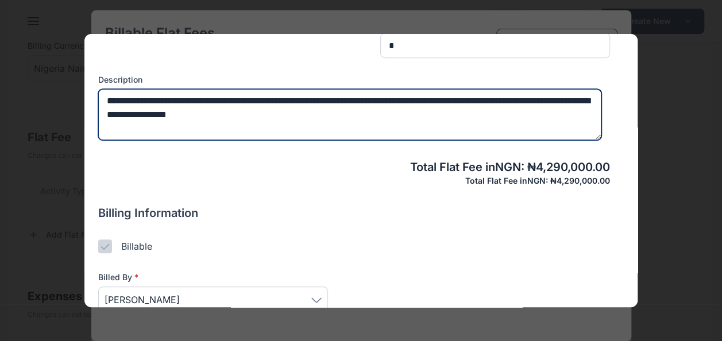
scroll to position [406, 0]
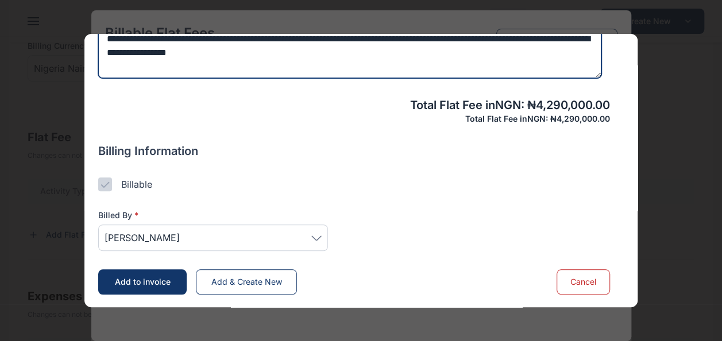
type textarea "**********"
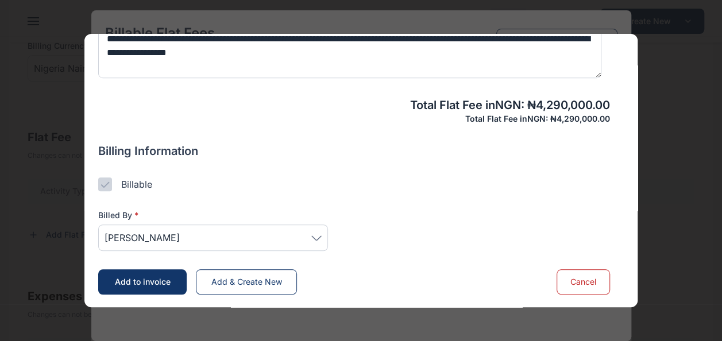
click at [221, 241] on span "[PERSON_NAME]" at bounding box center [212, 238] width 217 height 14
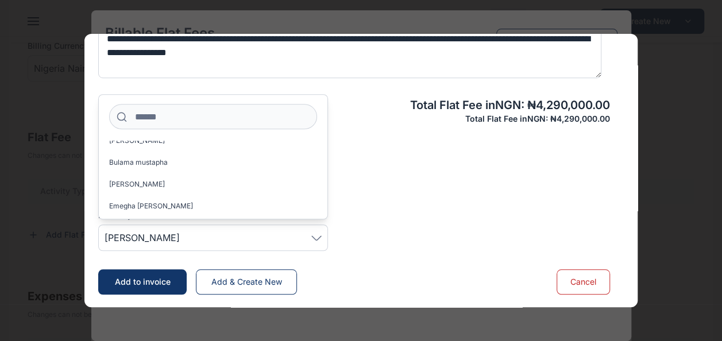
scroll to position [1414, 0]
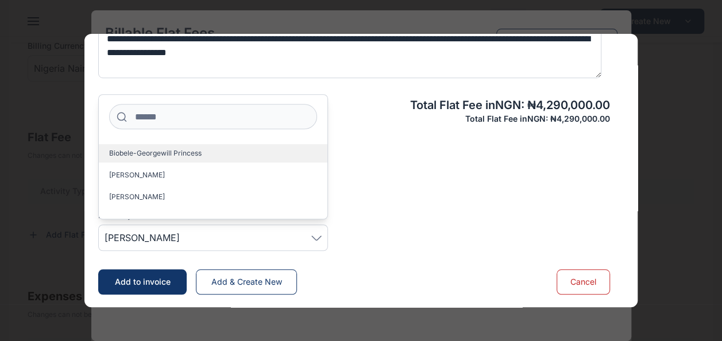
click at [191, 149] on span "Biobele-Georgewill Princess" at bounding box center [155, 153] width 92 height 9
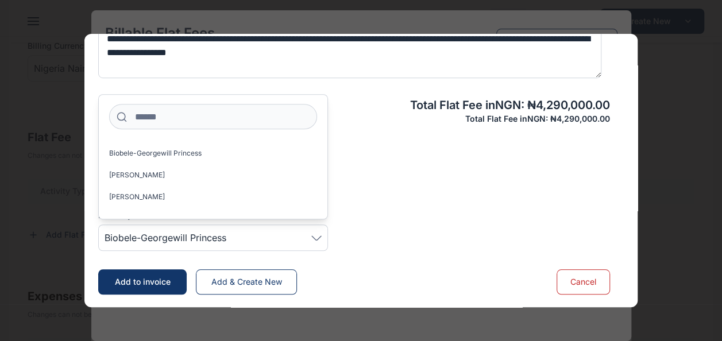
click at [439, 143] on h4 "Billing Information" at bounding box center [353, 151] width 511 height 16
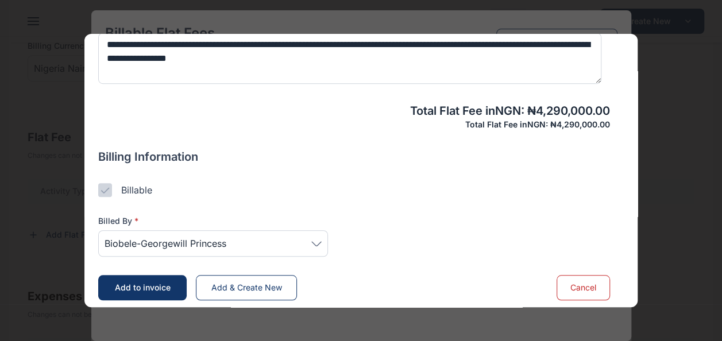
scroll to position [406, 0]
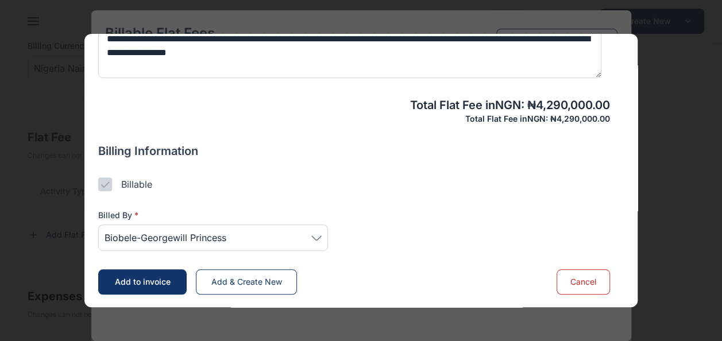
click at [119, 280] on span "Add to invoice" at bounding box center [143, 282] width 56 height 10
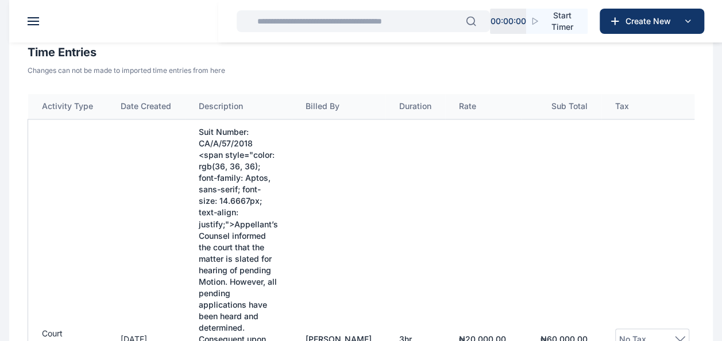
scroll to position [631, 0]
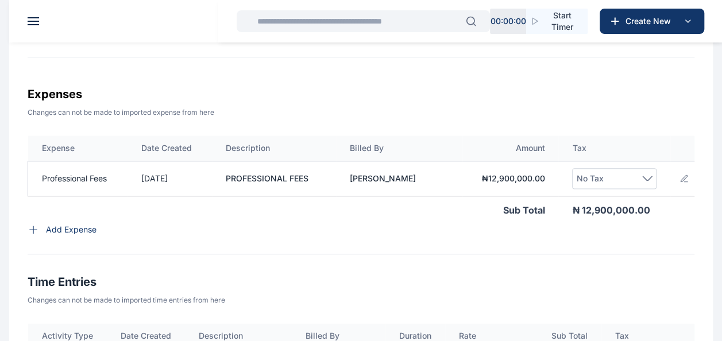
click at [689, 183] on div at bounding box center [693, 178] width 28 height 9
click at [680, 183] on icon at bounding box center [683, 178] width 9 height 9
click at [690, 181] on div at bounding box center [693, 178] width 28 height 9
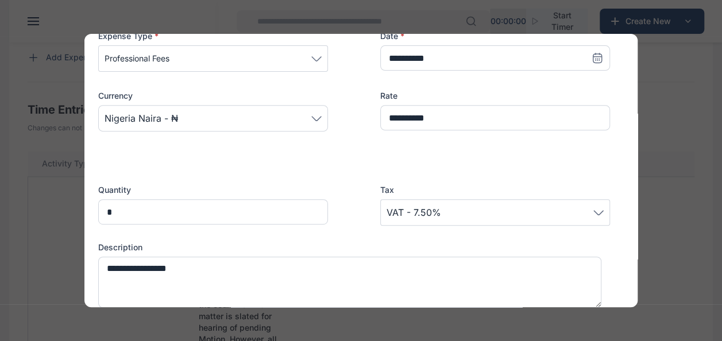
scroll to position [212, 0]
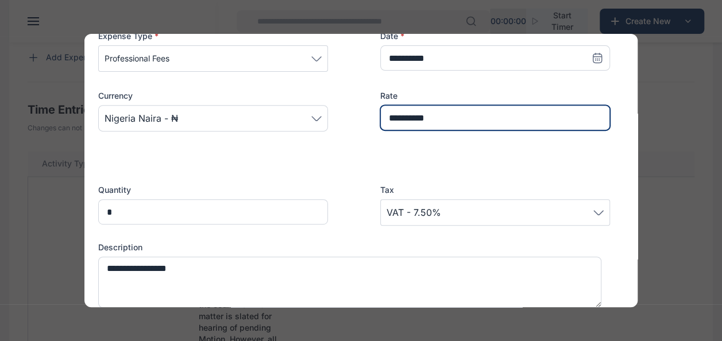
drag, startPoint x: 456, startPoint y: 115, endPoint x: 129, endPoint y: 143, distance: 328.4
click at [129, 143] on div "**********" at bounding box center [353, 89] width 511 height 119
type input "*"
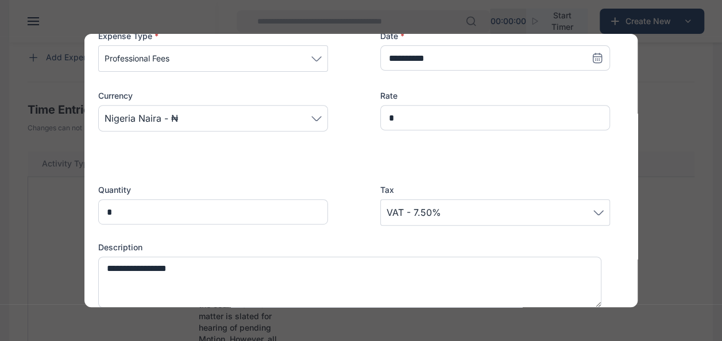
click at [471, 211] on span "VAT - 7.50%" at bounding box center [494, 213] width 217 height 14
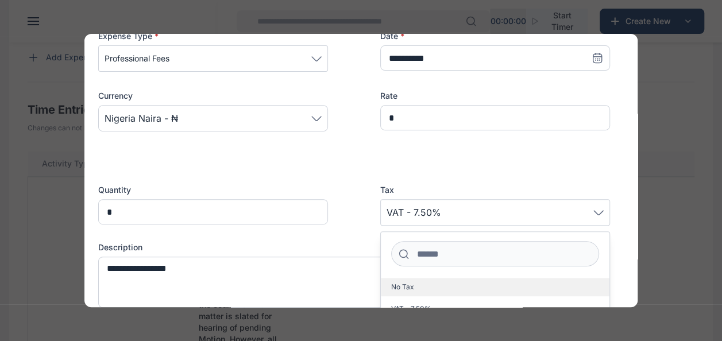
click at [410, 285] on label "No Tax" at bounding box center [495, 287] width 228 height 18
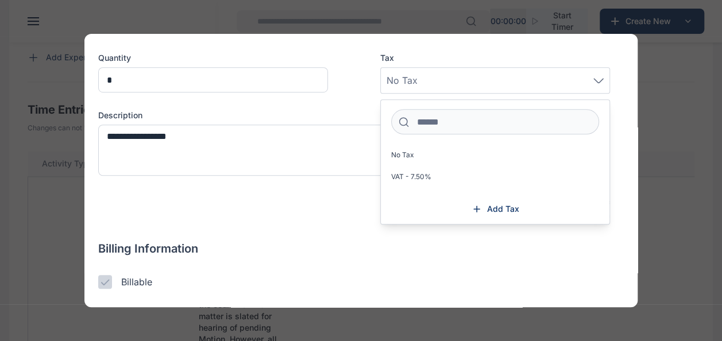
scroll to position [442, 0]
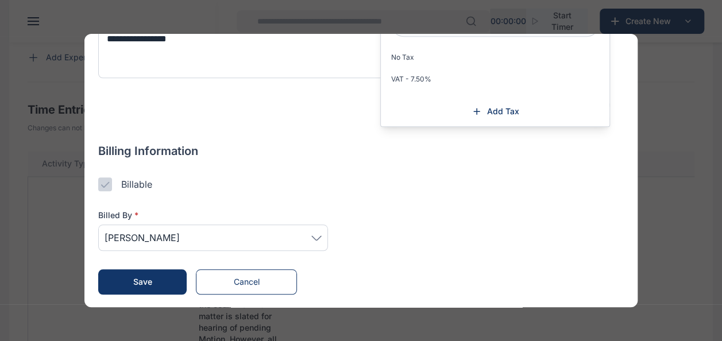
click at [151, 286] on button "Save" at bounding box center [142, 281] width 88 height 25
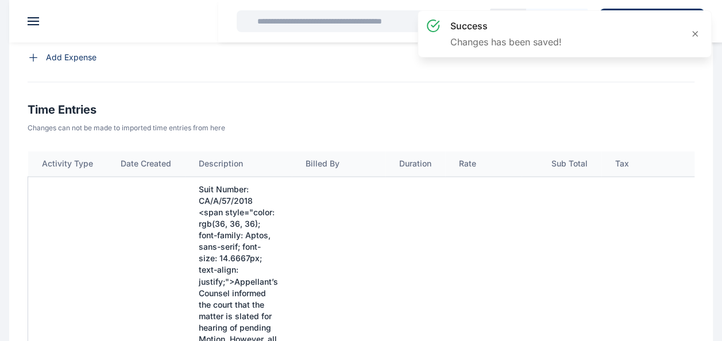
scroll to position [631, 0]
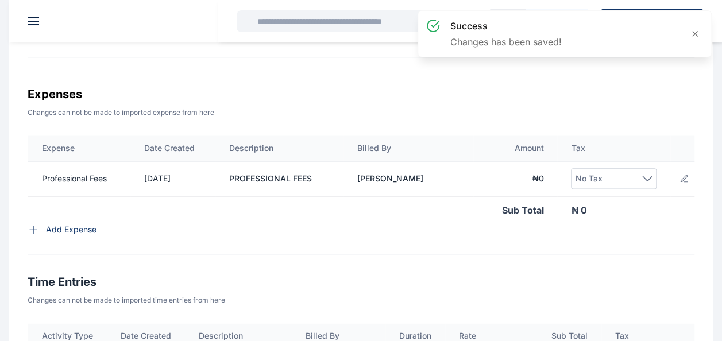
click at [622, 185] on div "No Tax" at bounding box center [613, 179] width 77 height 14
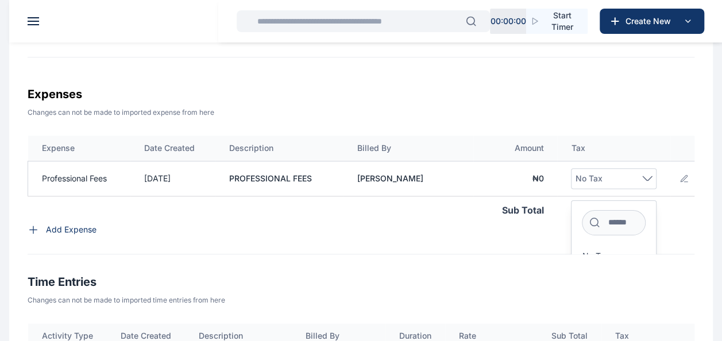
click at [402, 242] on div "Expense Date Created Description Billed By Amount Tax Professional Fees [DATE] …" at bounding box center [361, 194] width 666 height 119
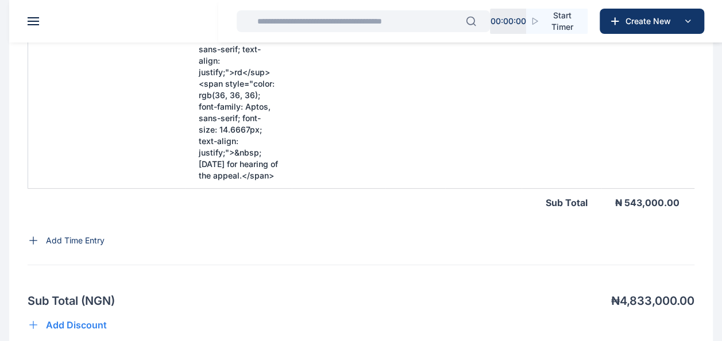
scroll to position [1672, 0]
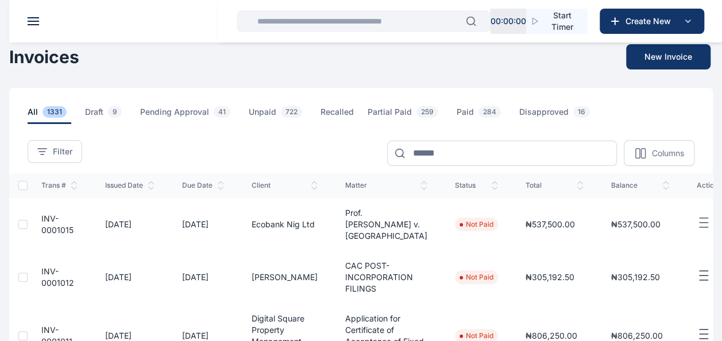
click at [38, 21] on span at bounding box center [33, 21] width 11 height 1
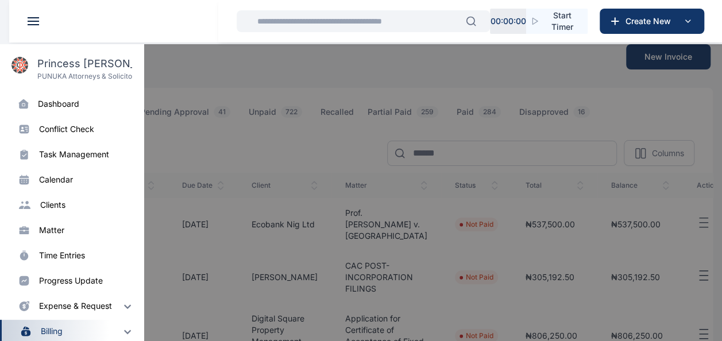
scroll to position [86, 0]
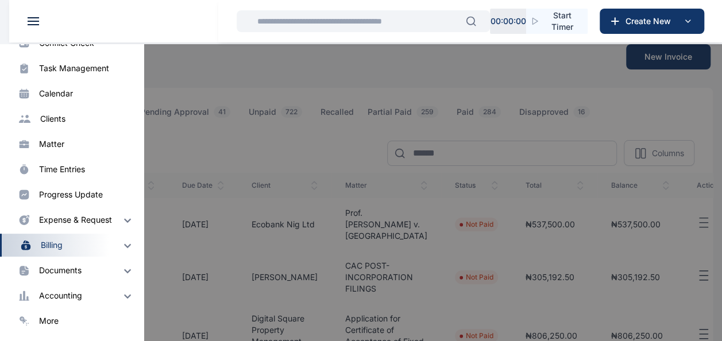
click at [121, 250] on img at bounding box center [128, 245] width 14 height 14
click at [60, 263] on div "Invoice" at bounding box center [61, 267] width 27 height 11
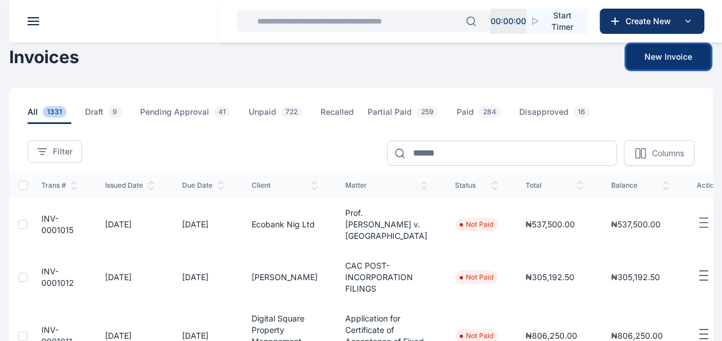
click at [657, 65] on button "New Invoice" at bounding box center [668, 56] width 84 height 25
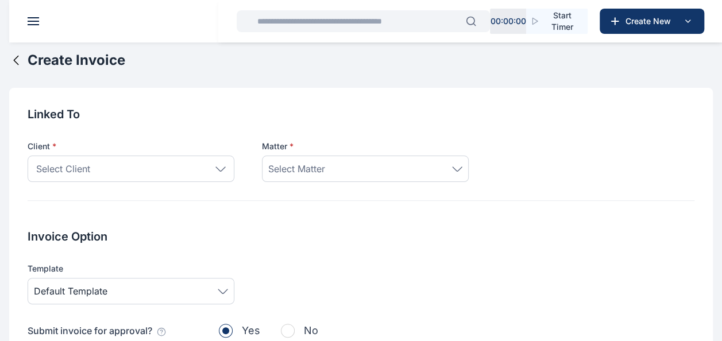
click at [56, 164] on span "Select Client" at bounding box center [63, 169] width 54 height 14
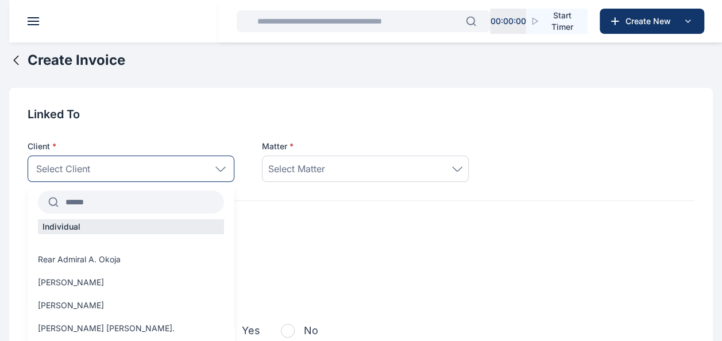
click at [109, 210] on input "text" at bounding box center [141, 202] width 165 height 21
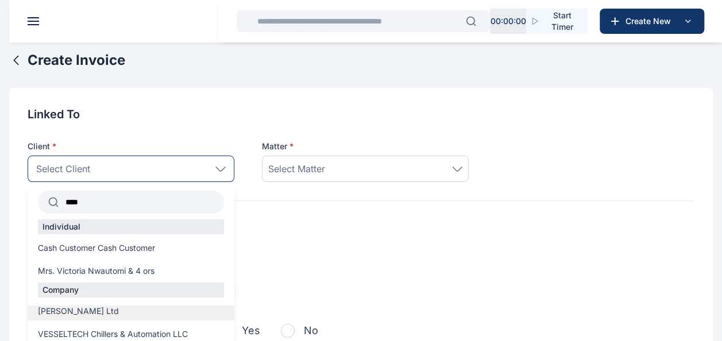
type input "***"
click at [87, 316] on span "[PERSON_NAME] Ltd" at bounding box center [78, 310] width 81 height 11
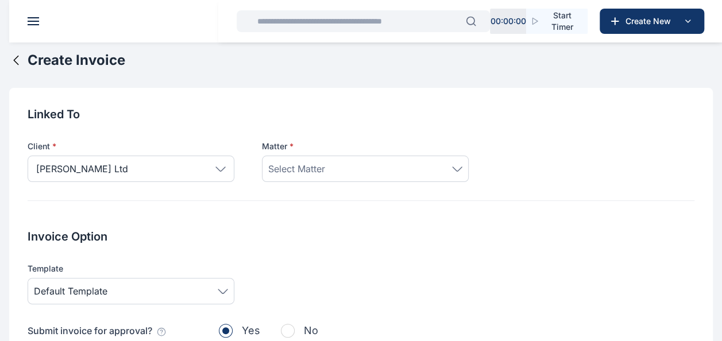
click at [453, 162] on div "Select Matter" at bounding box center [365, 169] width 194 height 14
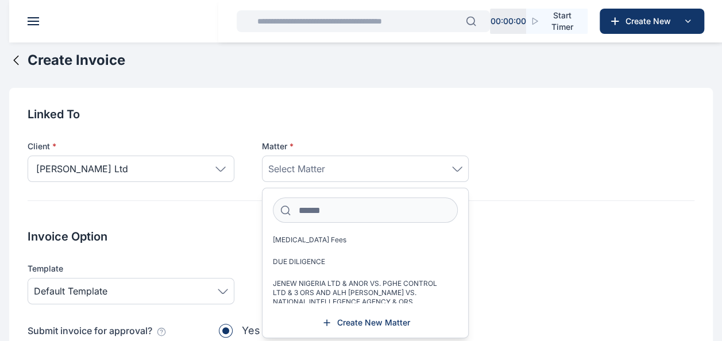
scroll to position [230, 0]
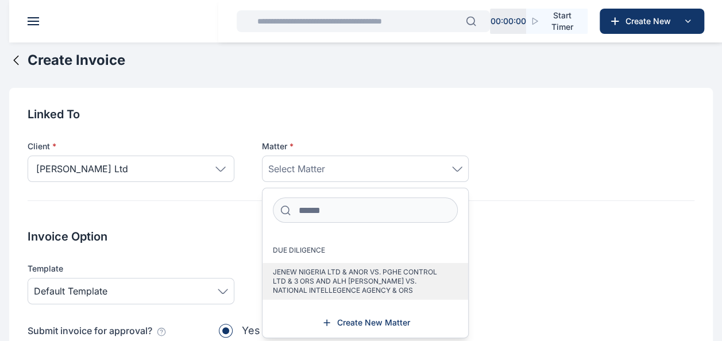
click at [365, 275] on span "JENEW NIGERIA LTD & ANOR VS. PGHE CONTROL LTD & 3 ORS AND ALH [PERSON_NAME] VS.…" at bounding box center [361, 282] width 176 height 28
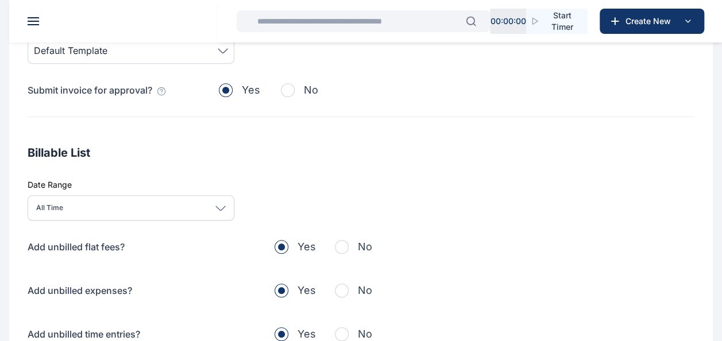
scroll to position [287, 0]
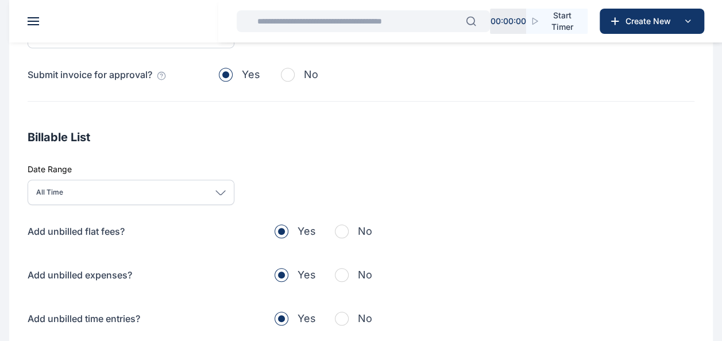
click at [346, 268] on button "No" at bounding box center [353, 275] width 37 height 16
click at [353, 233] on button "No" at bounding box center [353, 231] width 37 height 16
click at [339, 325] on button "No" at bounding box center [353, 319] width 37 height 16
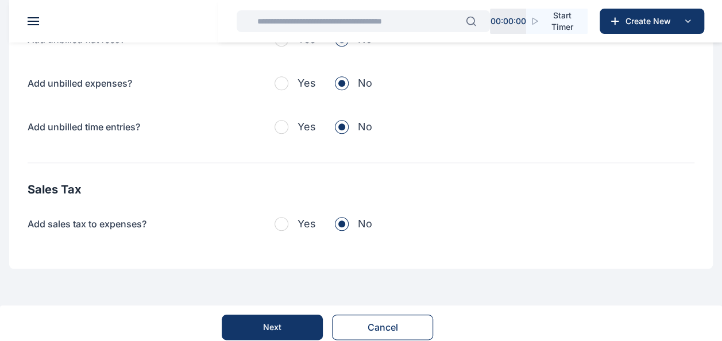
scroll to position [486, 0]
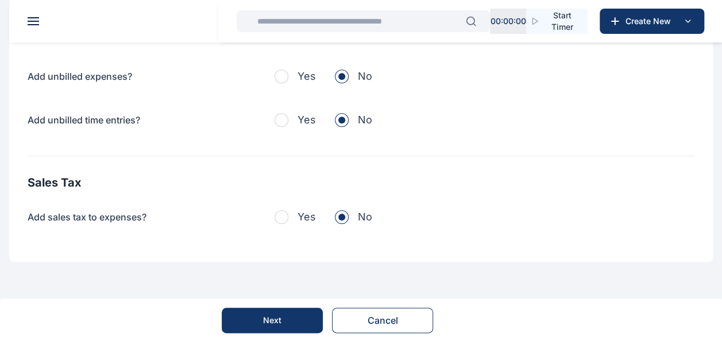
click at [251, 319] on button "Next" at bounding box center [272, 320] width 101 height 25
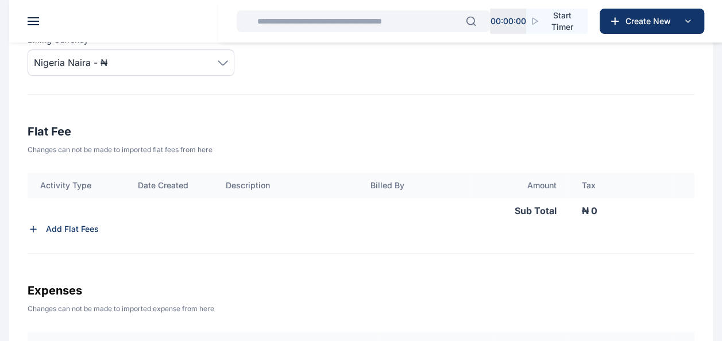
scroll to position [403, 0]
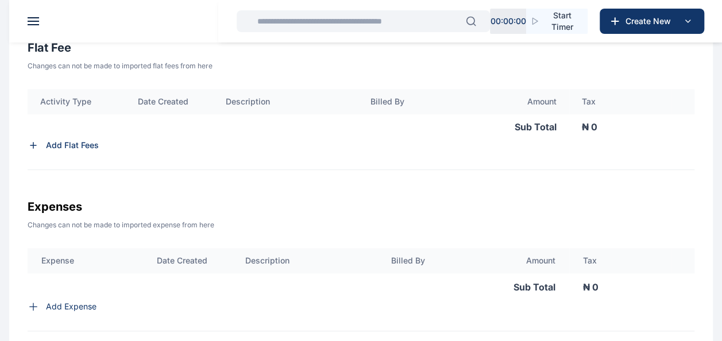
click at [86, 150] on p "Add Flat Fees" at bounding box center [72, 144] width 53 height 11
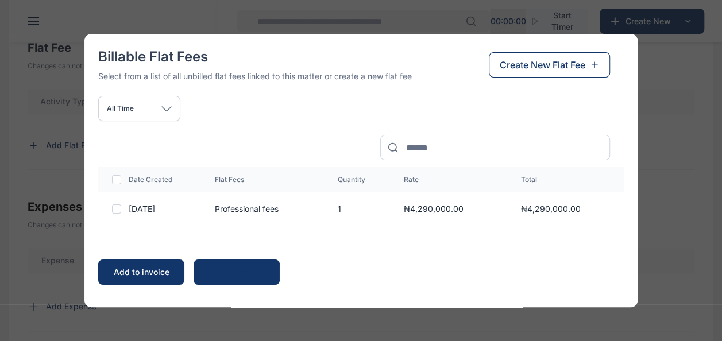
click at [120, 214] on td at bounding box center [111, 208] width 26 height 33
click at [118, 210] on div at bounding box center [116, 208] width 9 height 9
click at [137, 270] on div "Add to invoice" at bounding box center [141, 271] width 63 height 11
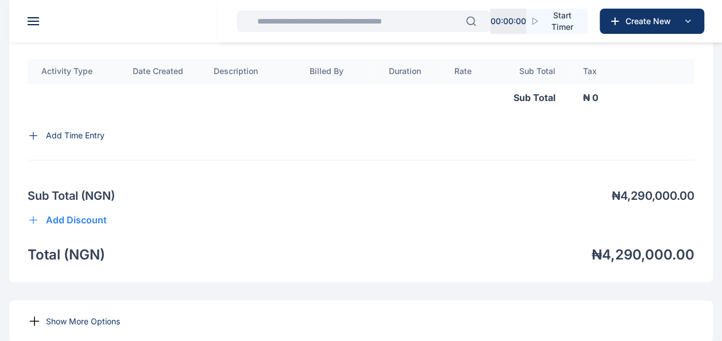
scroll to position [966, 0]
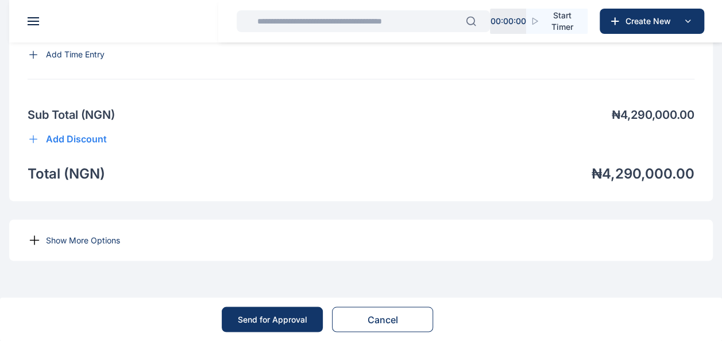
click at [47, 241] on p "Show More Options" at bounding box center [83, 239] width 74 height 11
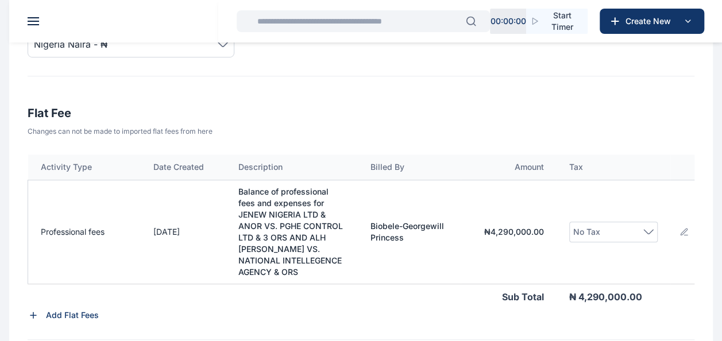
scroll to position [219, 0]
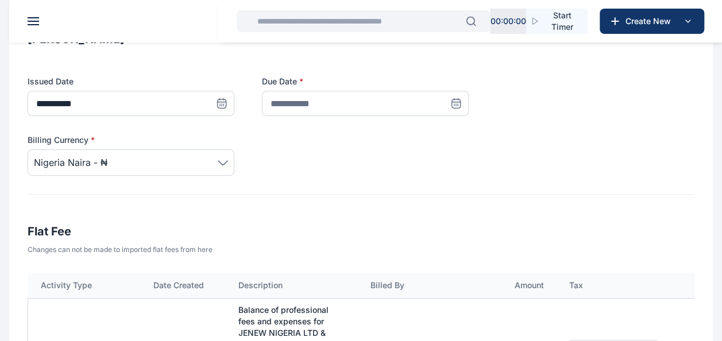
click at [455, 109] on icon at bounding box center [455, 103] width 11 height 11
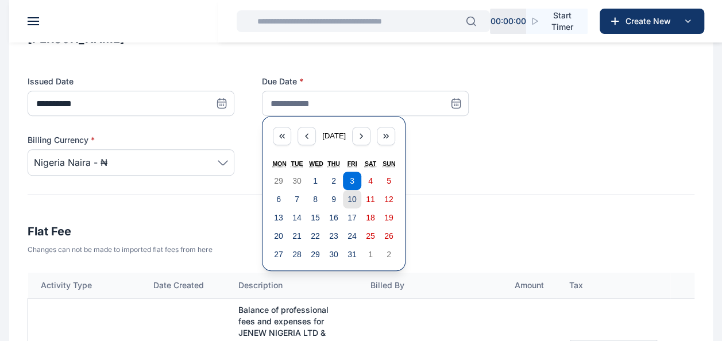
click at [350, 204] on abbr "10" at bounding box center [351, 199] width 9 height 9
type input "**********"
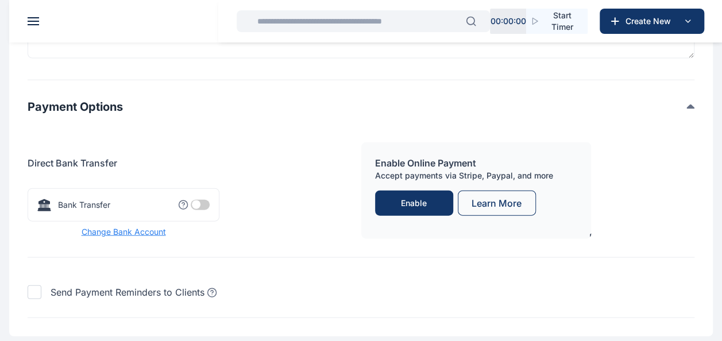
scroll to position [1253, 0]
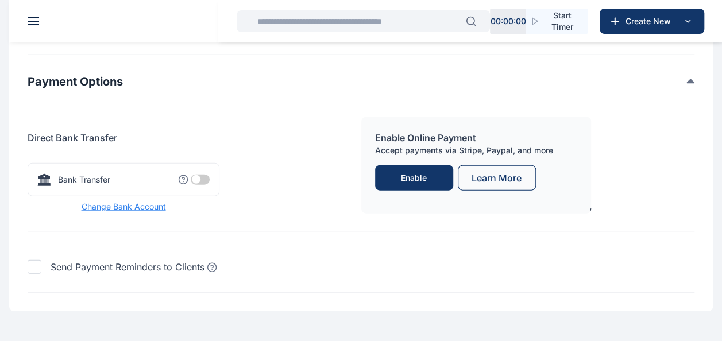
click at [200, 185] on span at bounding box center [200, 180] width 19 height 10
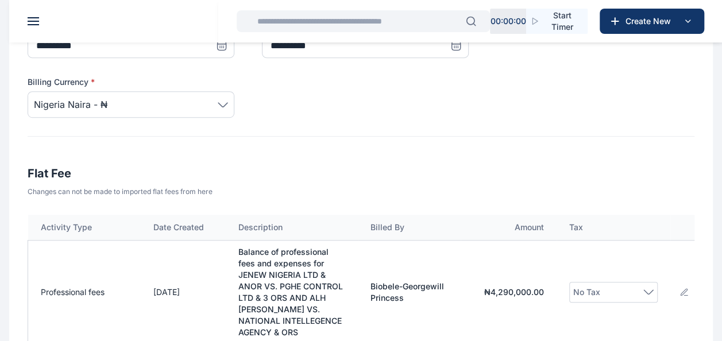
scroll to position [391, 0]
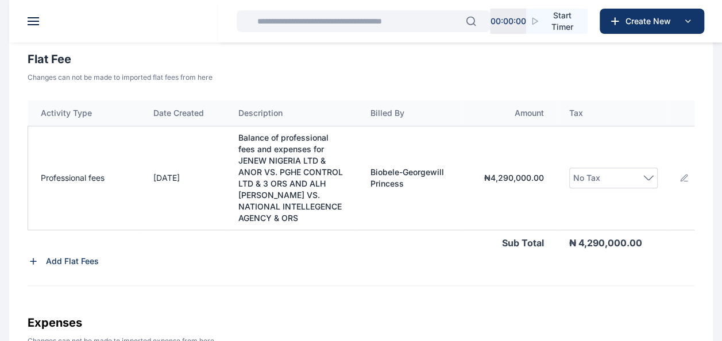
click at [682, 180] on icon at bounding box center [683, 177] width 6 height 6
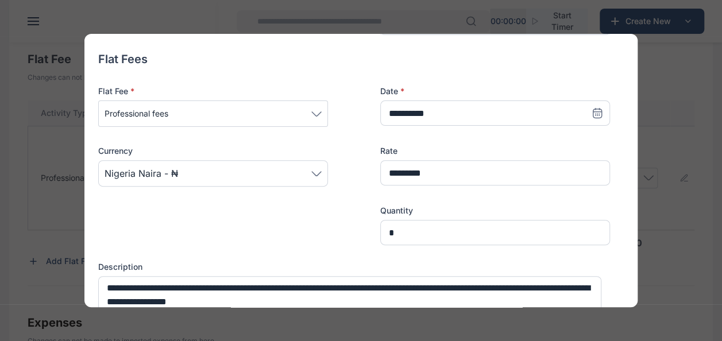
scroll to position [287, 0]
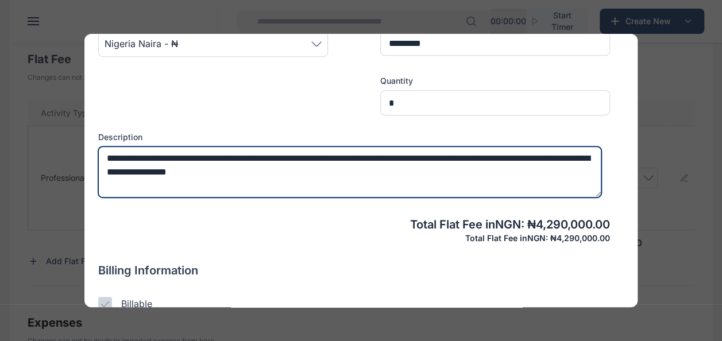
drag, startPoint x: 103, startPoint y: 156, endPoint x: 307, endPoint y: 151, distance: 203.8
click at [307, 151] on textarea "**********" at bounding box center [349, 171] width 503 height 51
drag, startPoint x: 309, startPoint y: 156, endPoint x: 98, endPoint y: 153, distance: 211.3
click at [98, 153] on textarea "**********" at bounding box center [349, 171] width 503 height 51
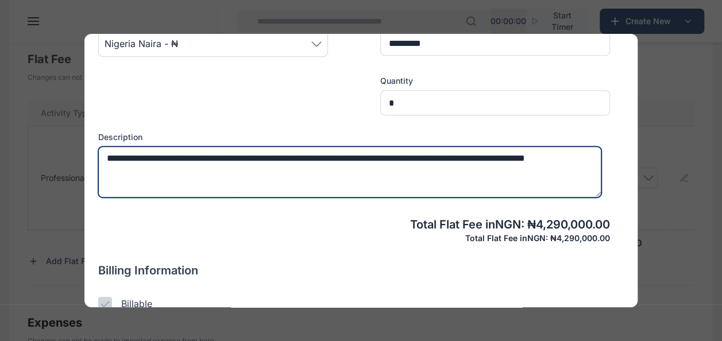
type textarea "**********"
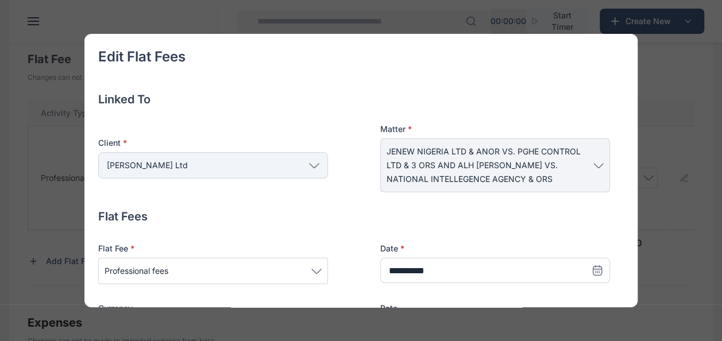
scroll to position [287, 0]
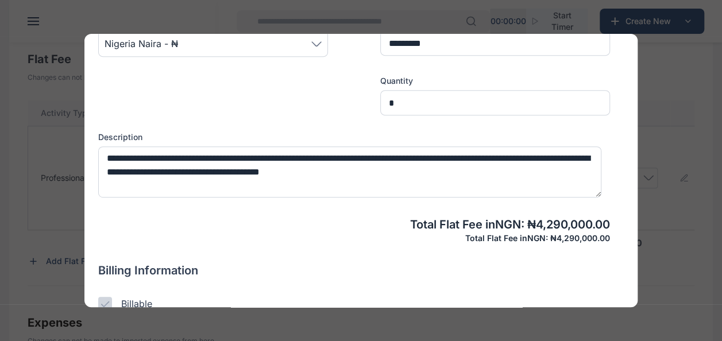
type textarea "**********"
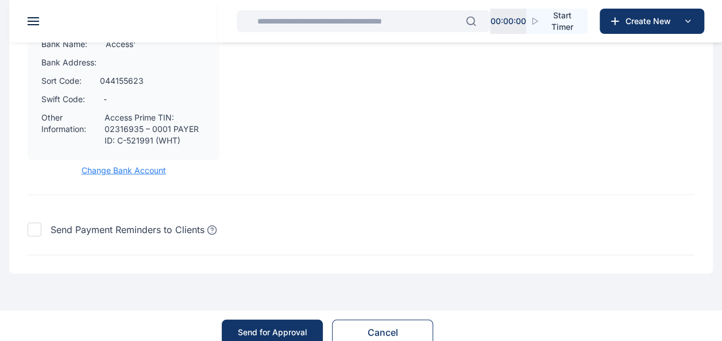
scroll to position [1552, 0]
